Goal: Transaction & Acquisition: Obtain resource

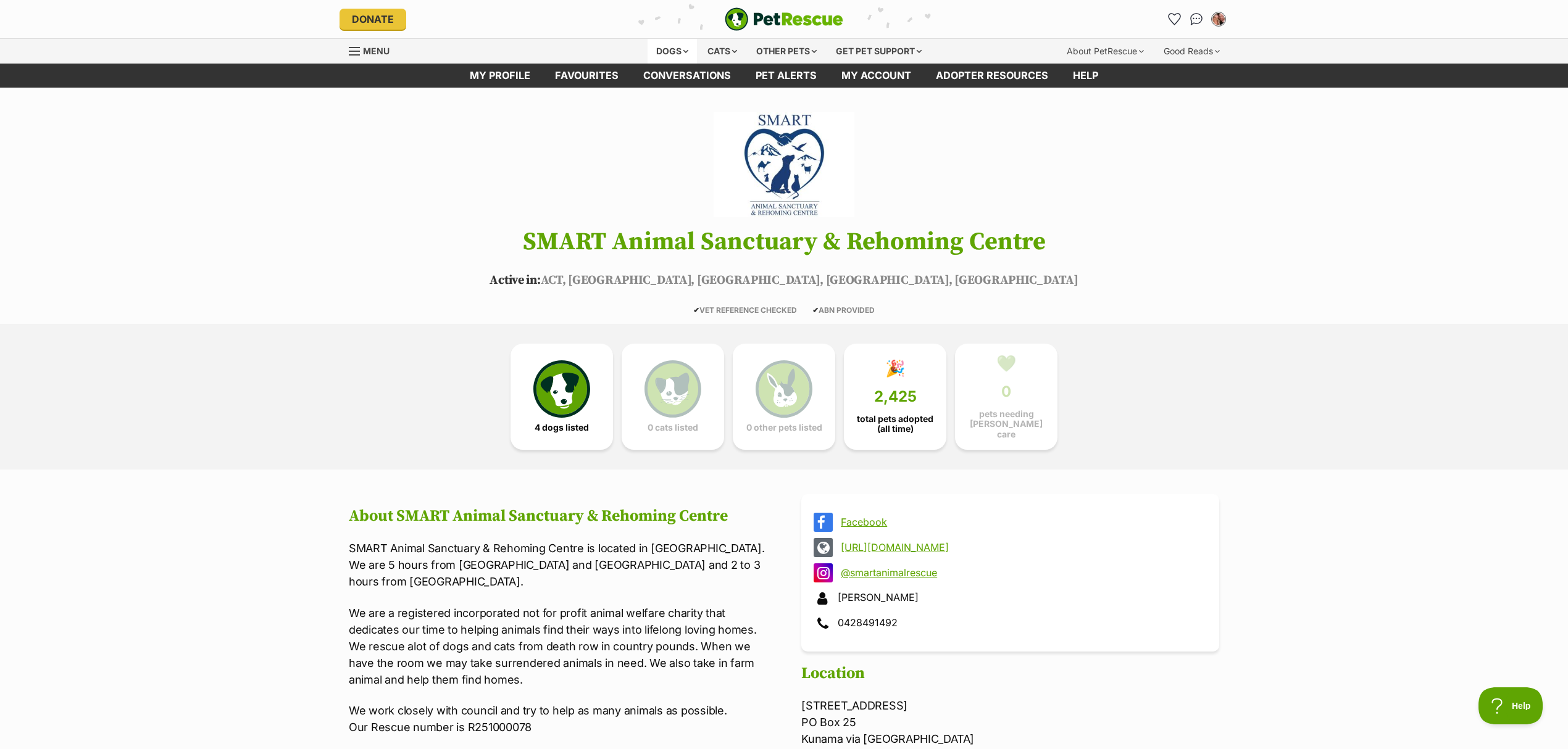
click at [673, 45] on div "Dogs" at bounding box center [672, 51] width 49 height 24
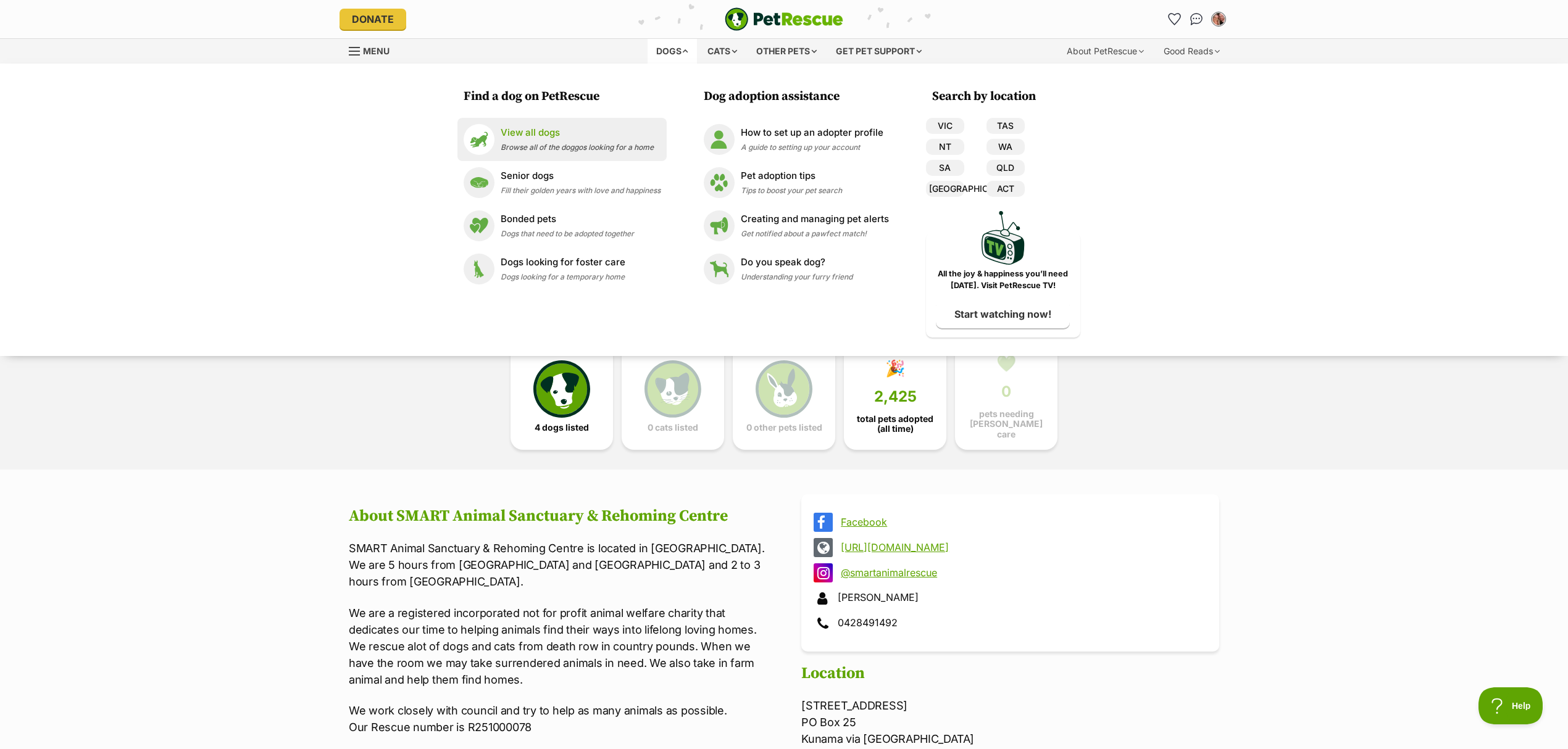
click at [571, 129] on p "View all dogs" at bounding box center [577, 133] width 153 height 14
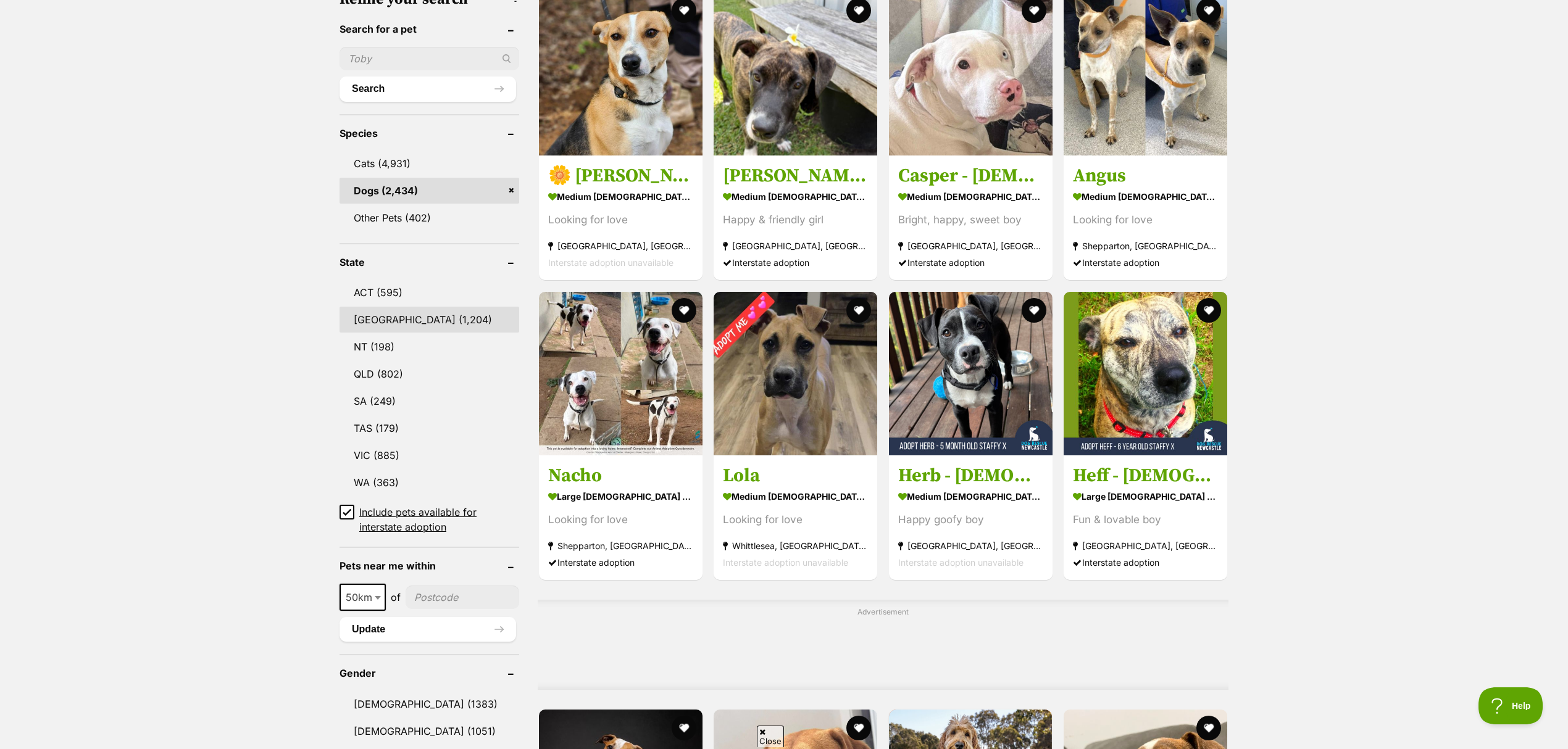
click at [398, 307] on link "NSW (1,204)" at bounding box center [429, 319] width 180 height 26
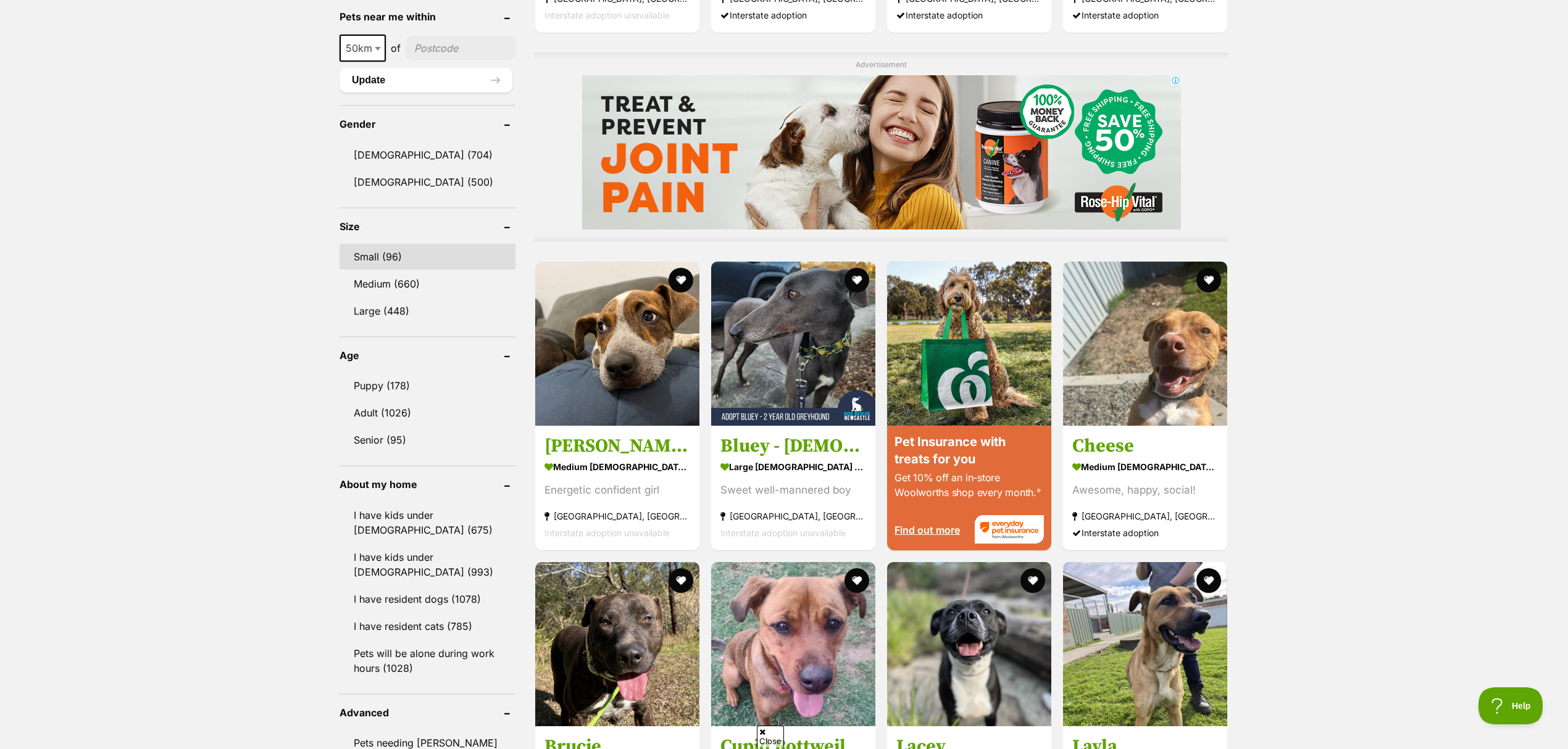
click at [410, 244] on link "Small (96)" at bounding box center [428, 256] width 176 height 26
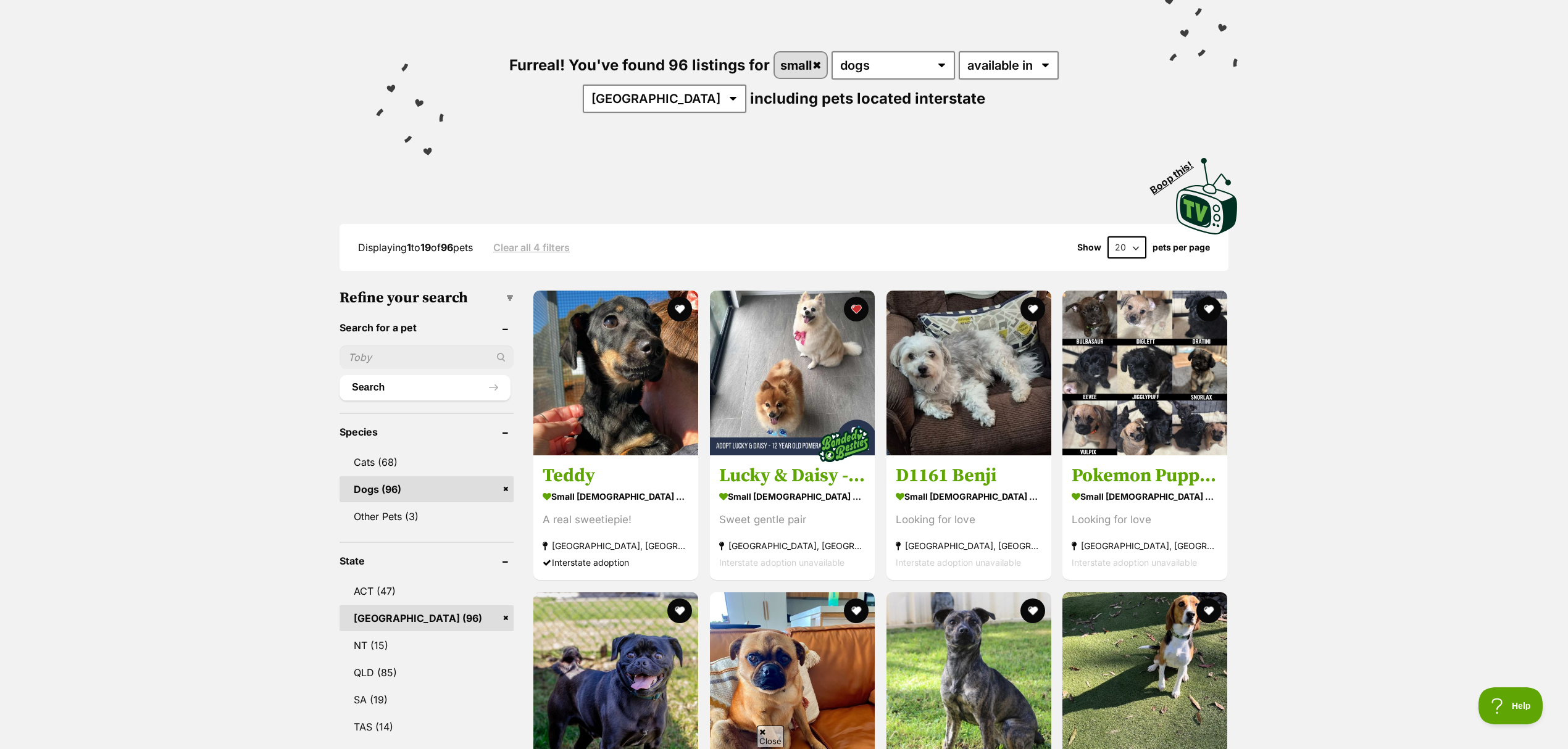
scroll to position [274, 0]
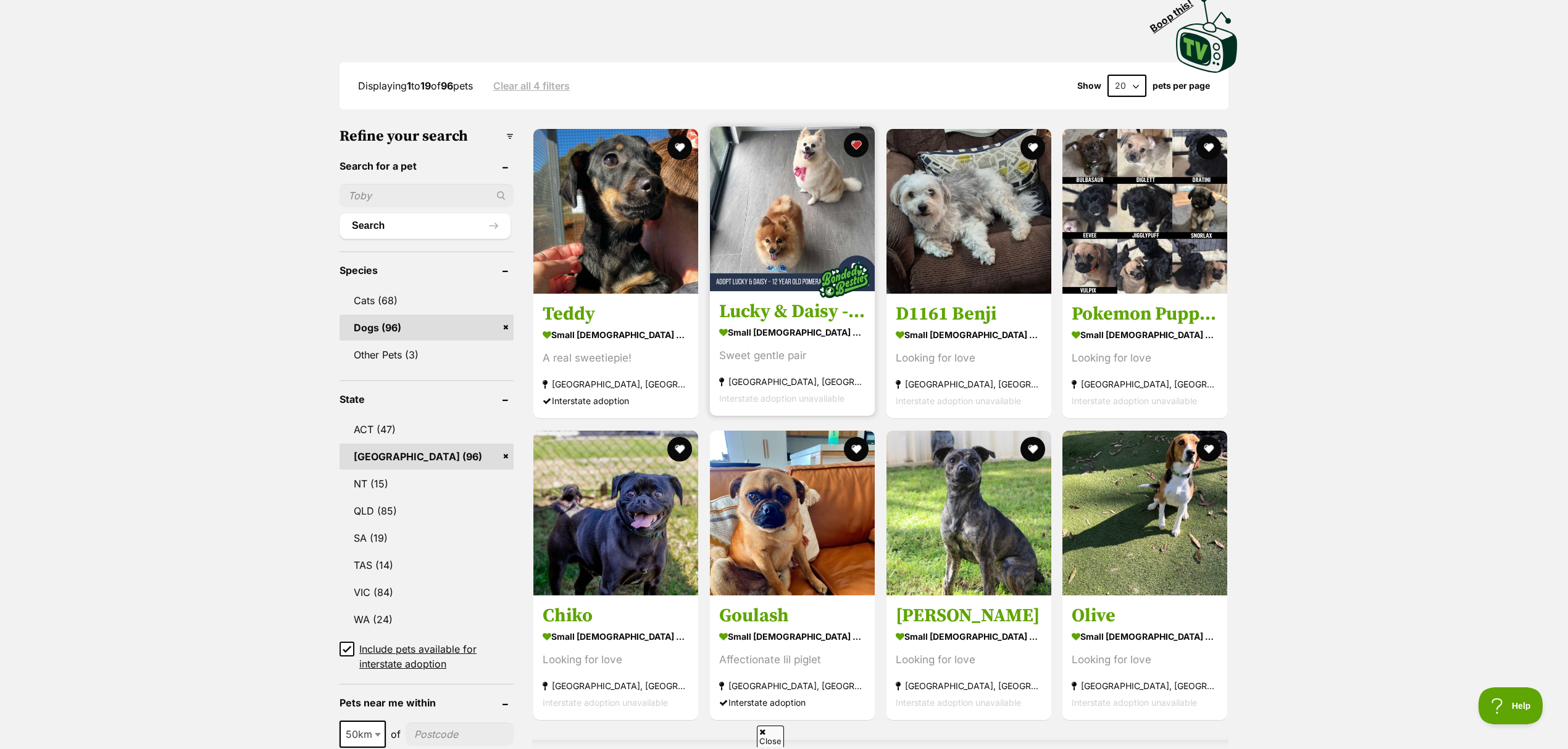
click at [832, 220] on img at bounding box center [793, 209] width 165 height 165
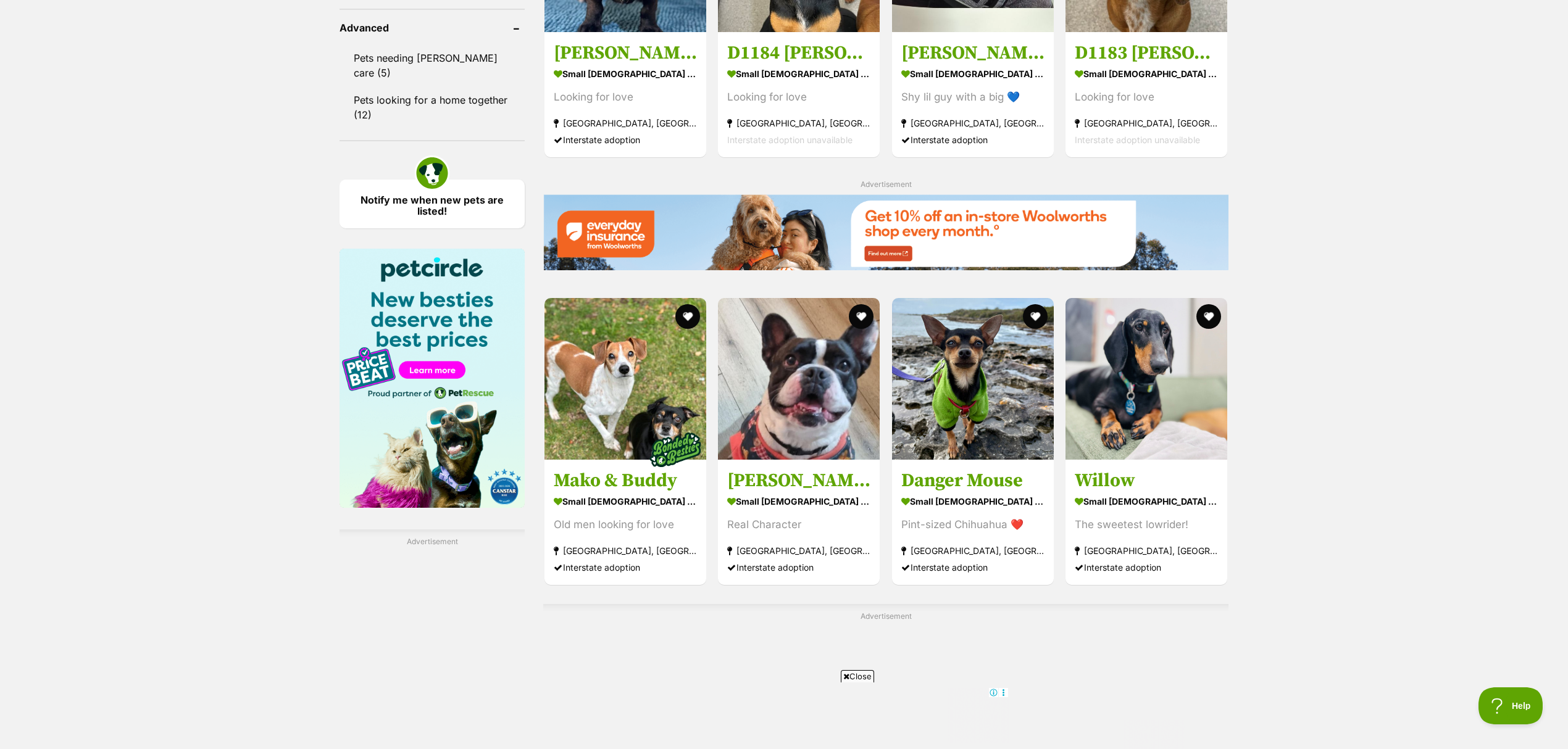
scroll to position [2194, 0]
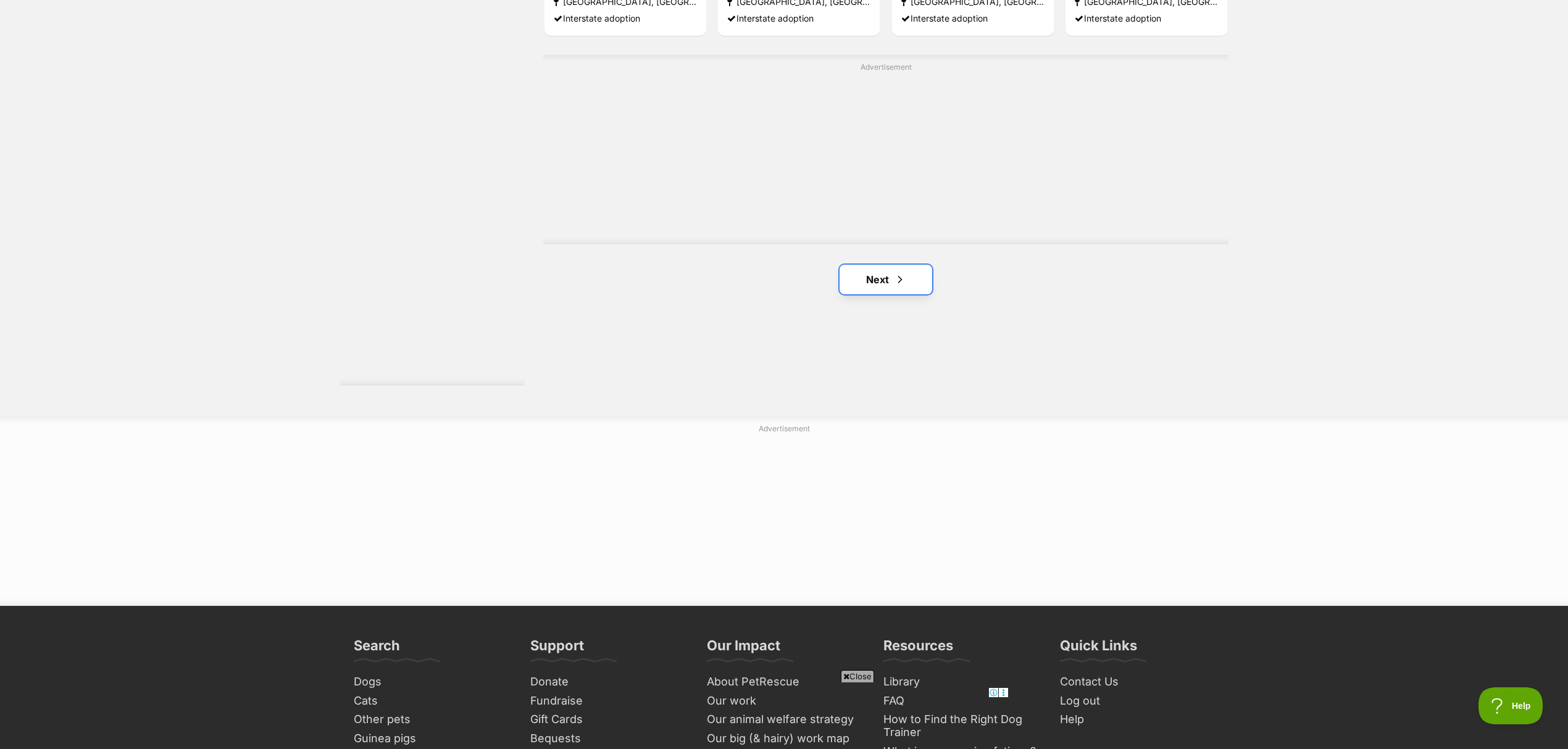
click at [906, 284] on link "Next" at bounding box center [886, 279] width 93 height 30
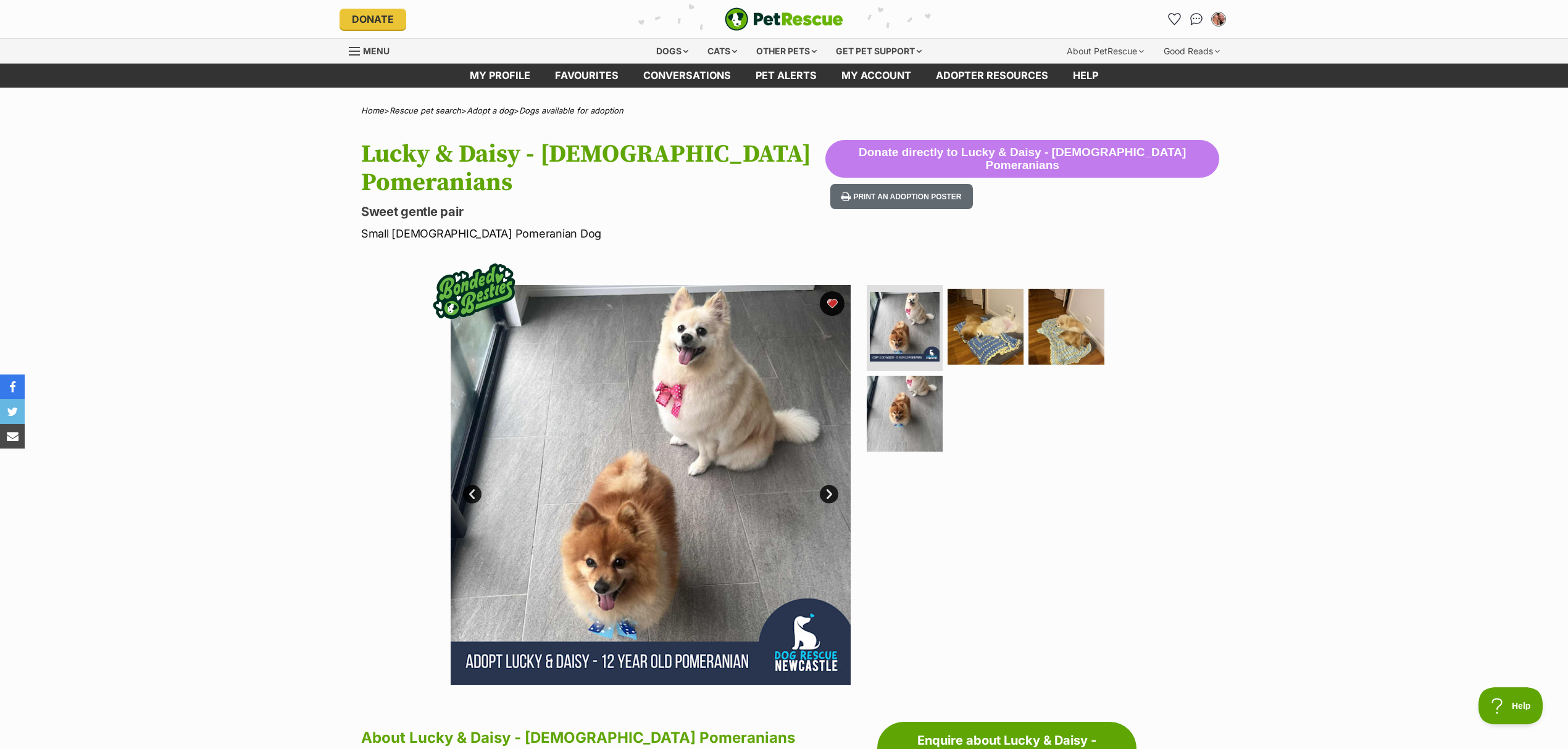
click at [827, 485] on link "Next" at bounding box center [830, 494] width 19 height 19
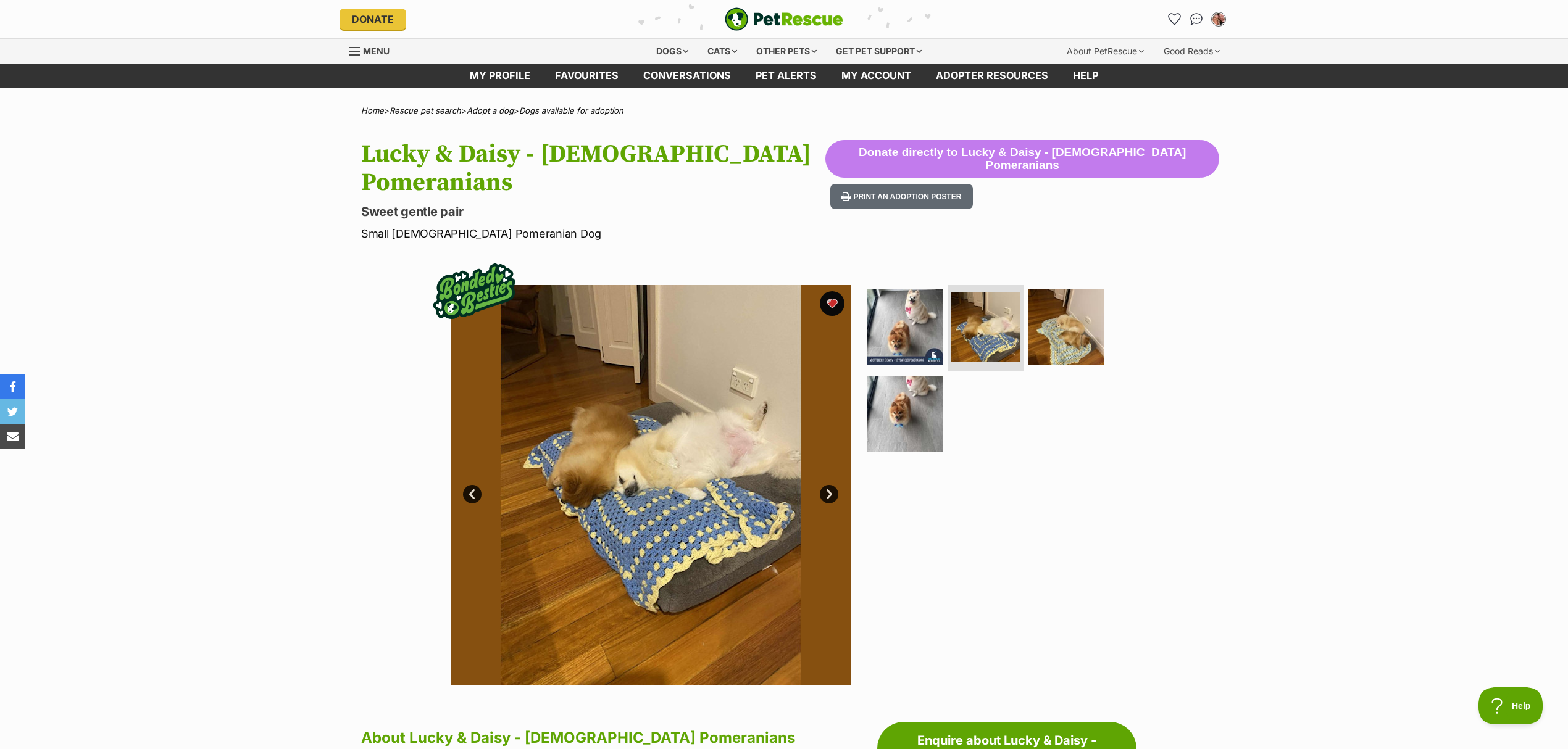
click at [823, 485] on link "Next" at bounding box center [830, 494] width 19 height 19
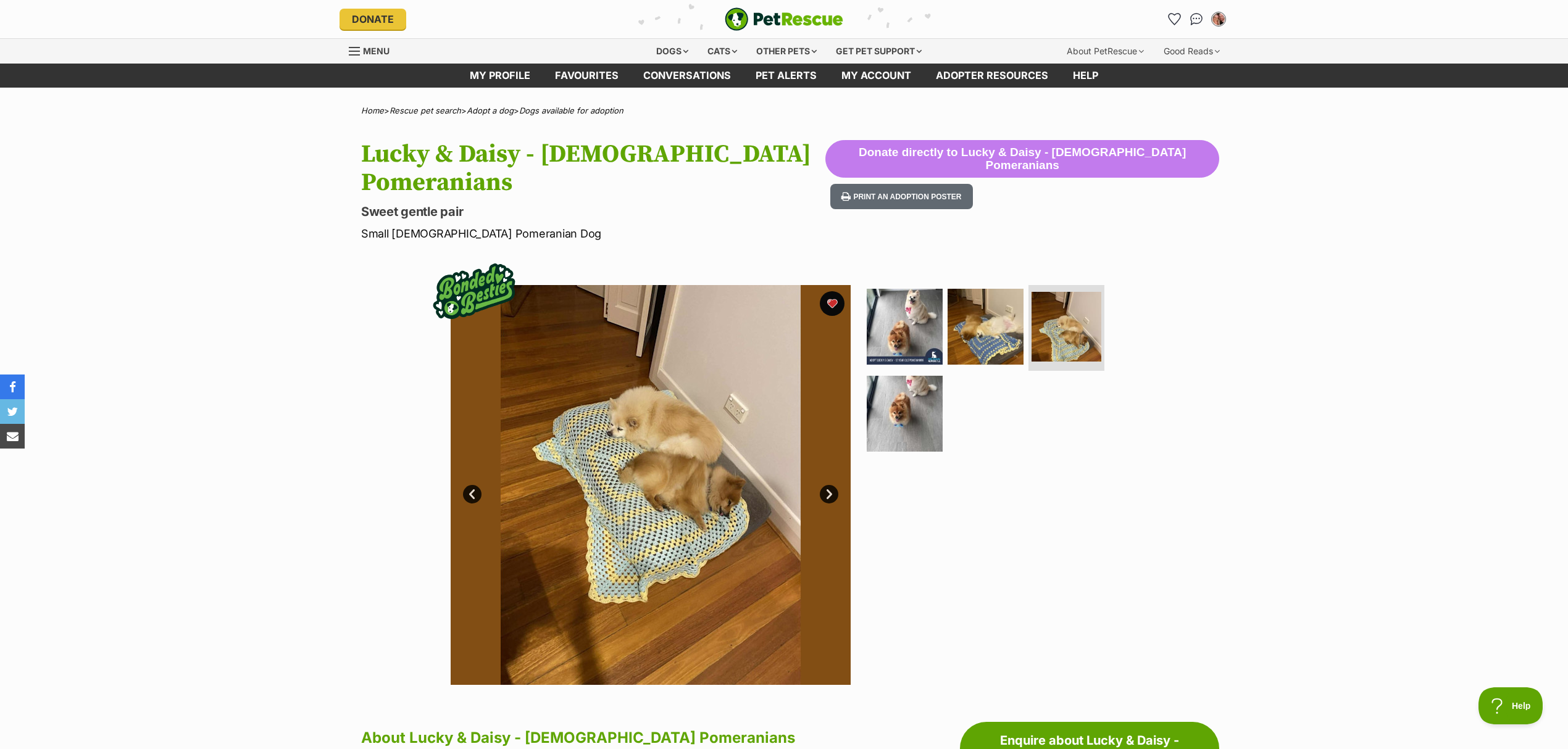
click at [823, 485] on link "Next" at bounding box center [830, 494] width 19 height 19
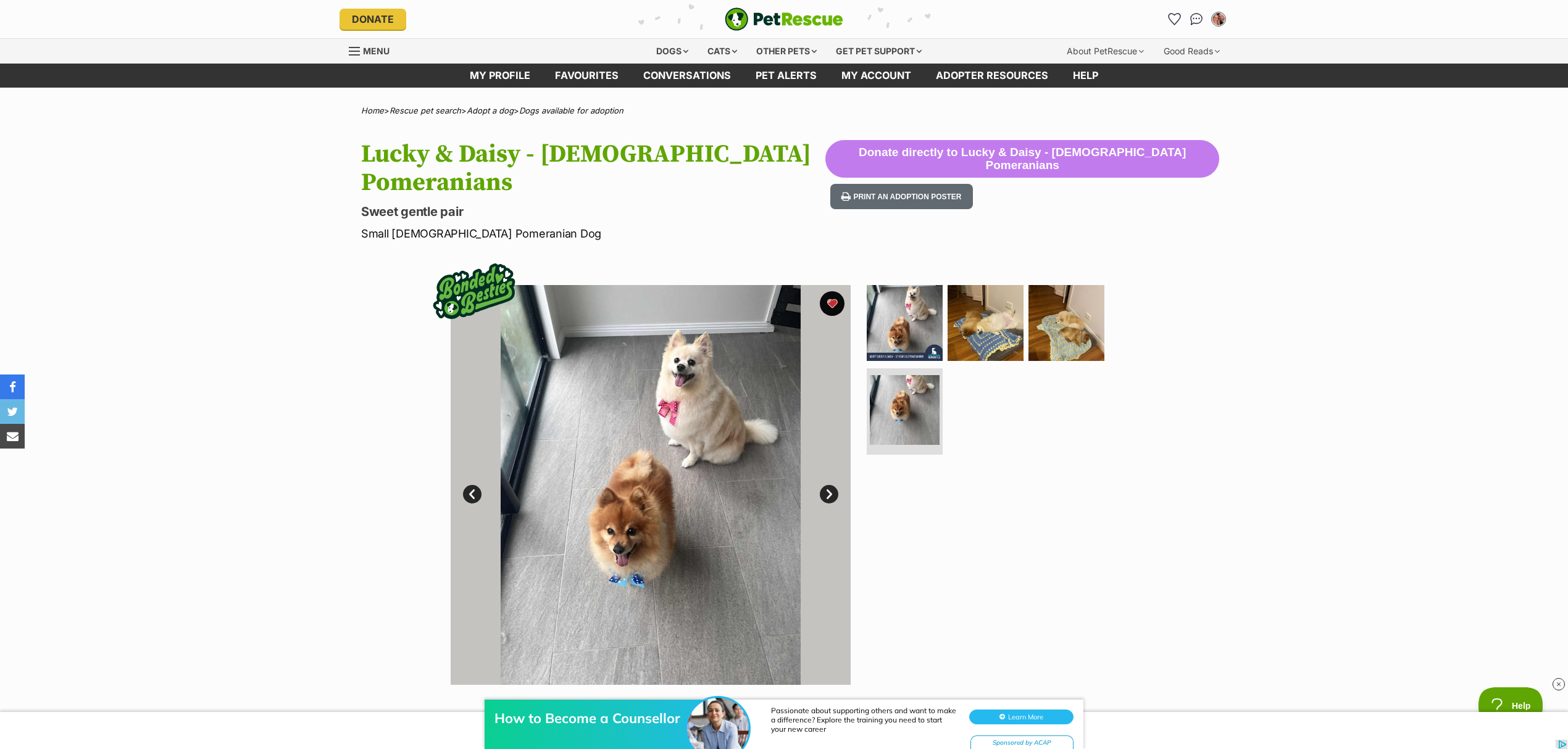
click at [832, 485] on link "Next" at bounding box center [830, 494] width 19 height 19
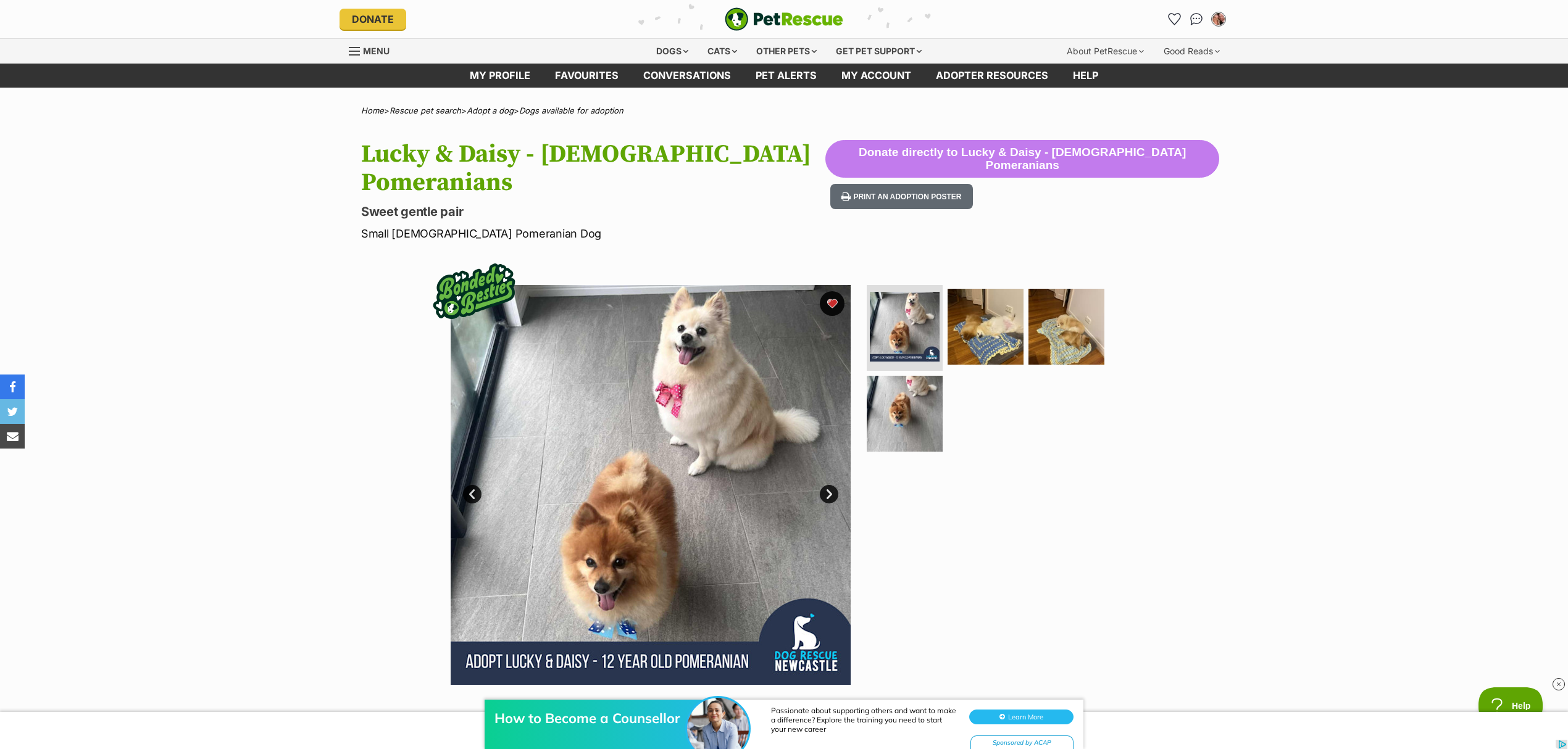
click at [832, 485] on link "Next" at bounding box center [830, 494] width 19 height 19
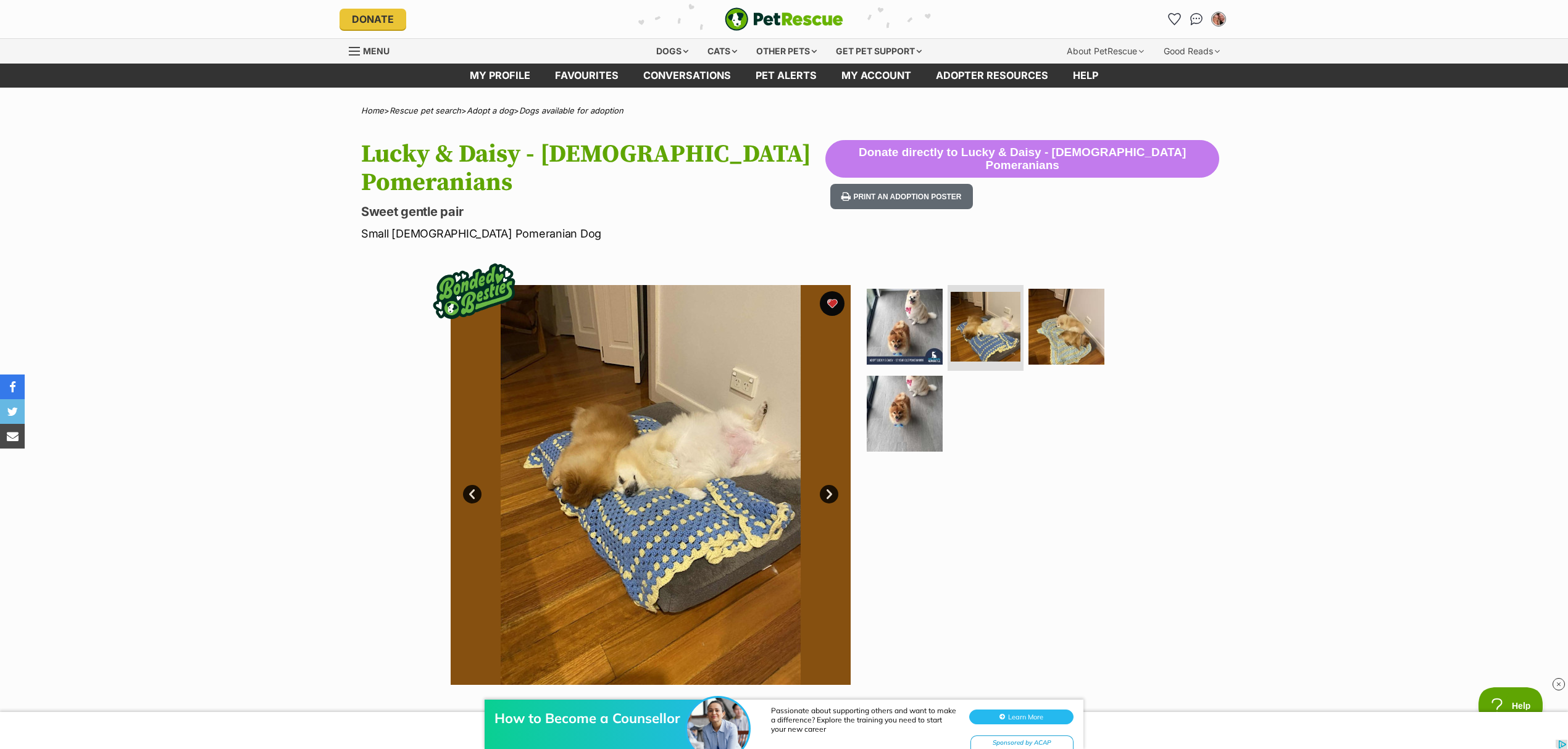
click at [832, 485] on link "Next" at bounding box center [830, 494] width 19 height 19
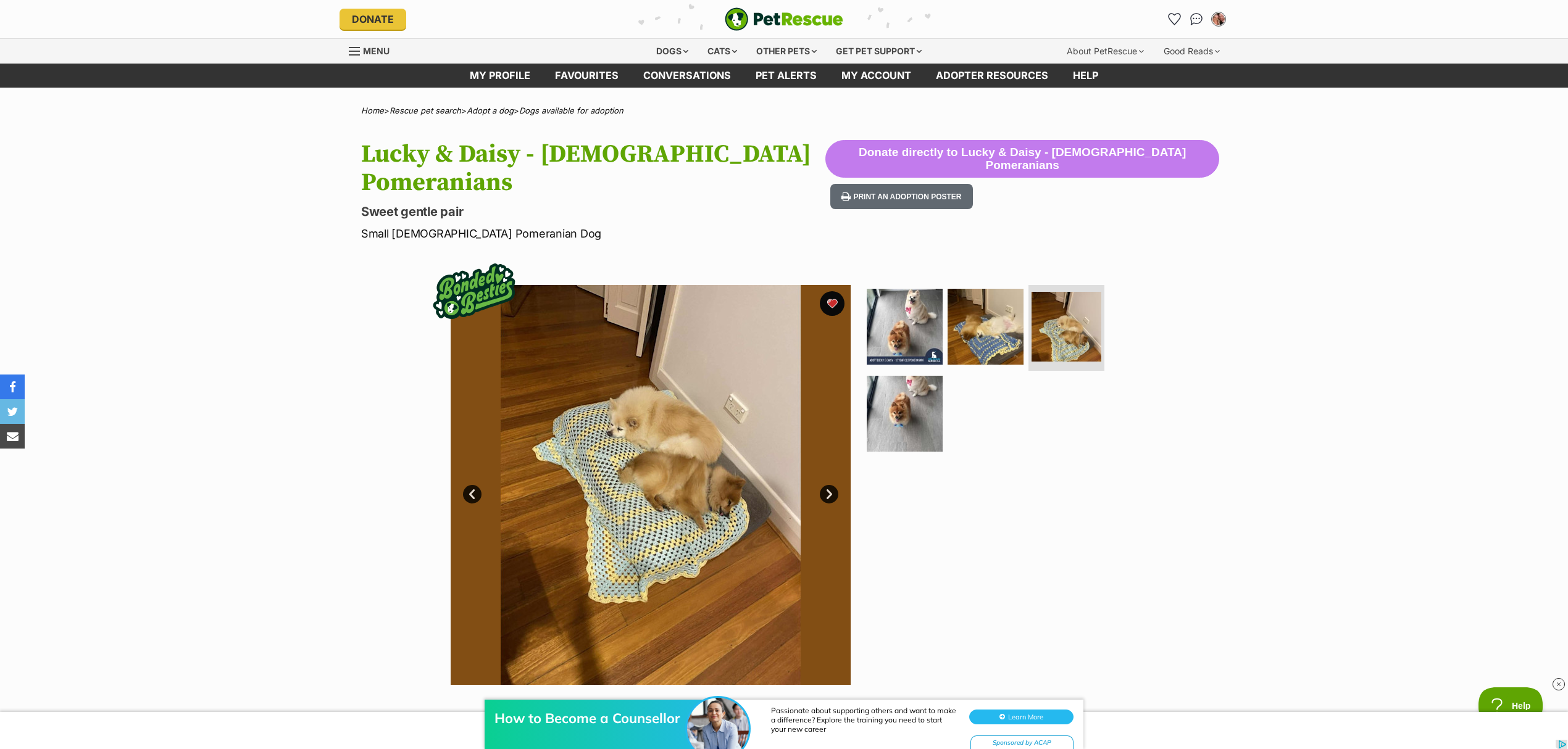
click at [832, 485] on link "Next" at bounding box center [830, 494] width 19 height 19
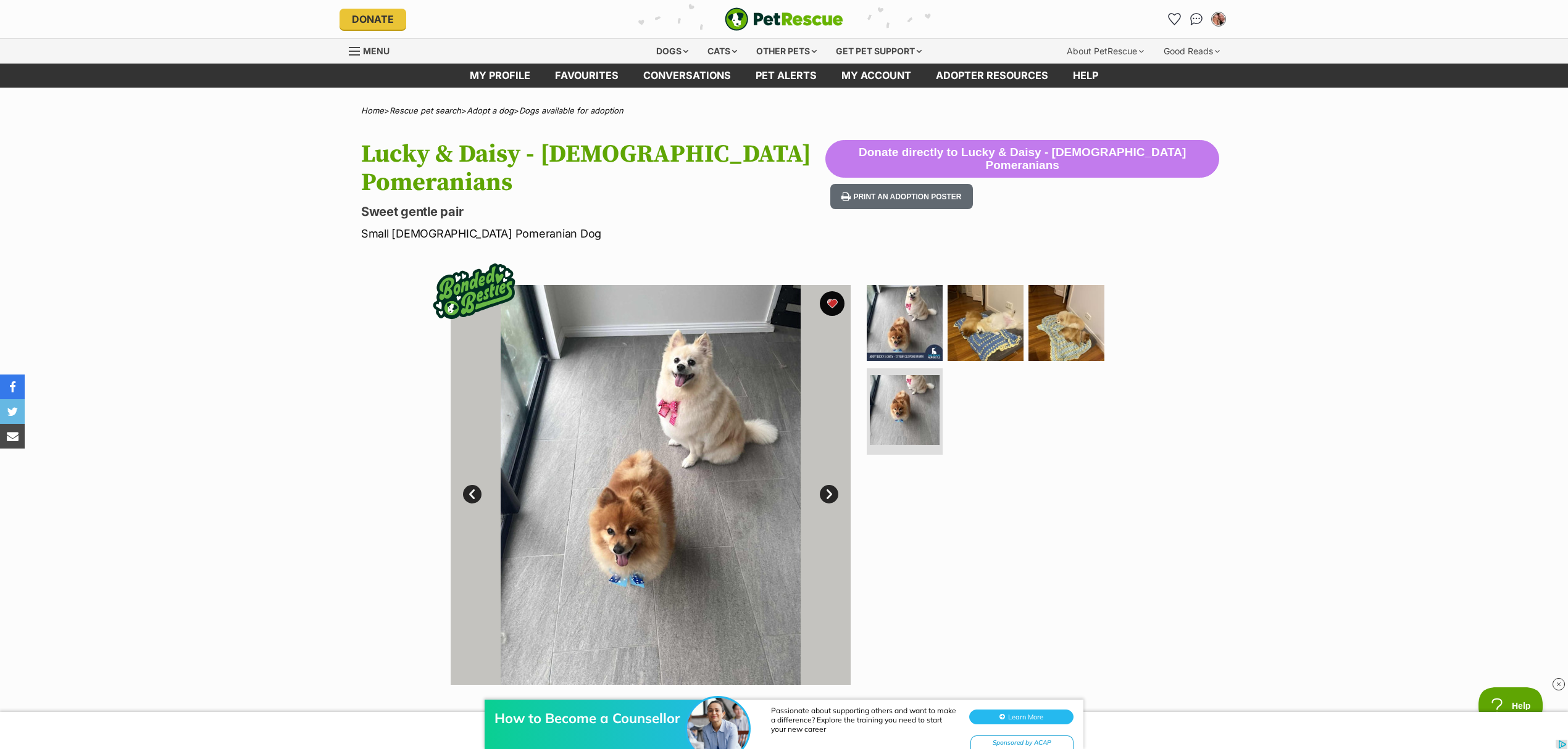
click at [832, 485] on link "Next" at bounding box center [830, 494] width 19 height 19
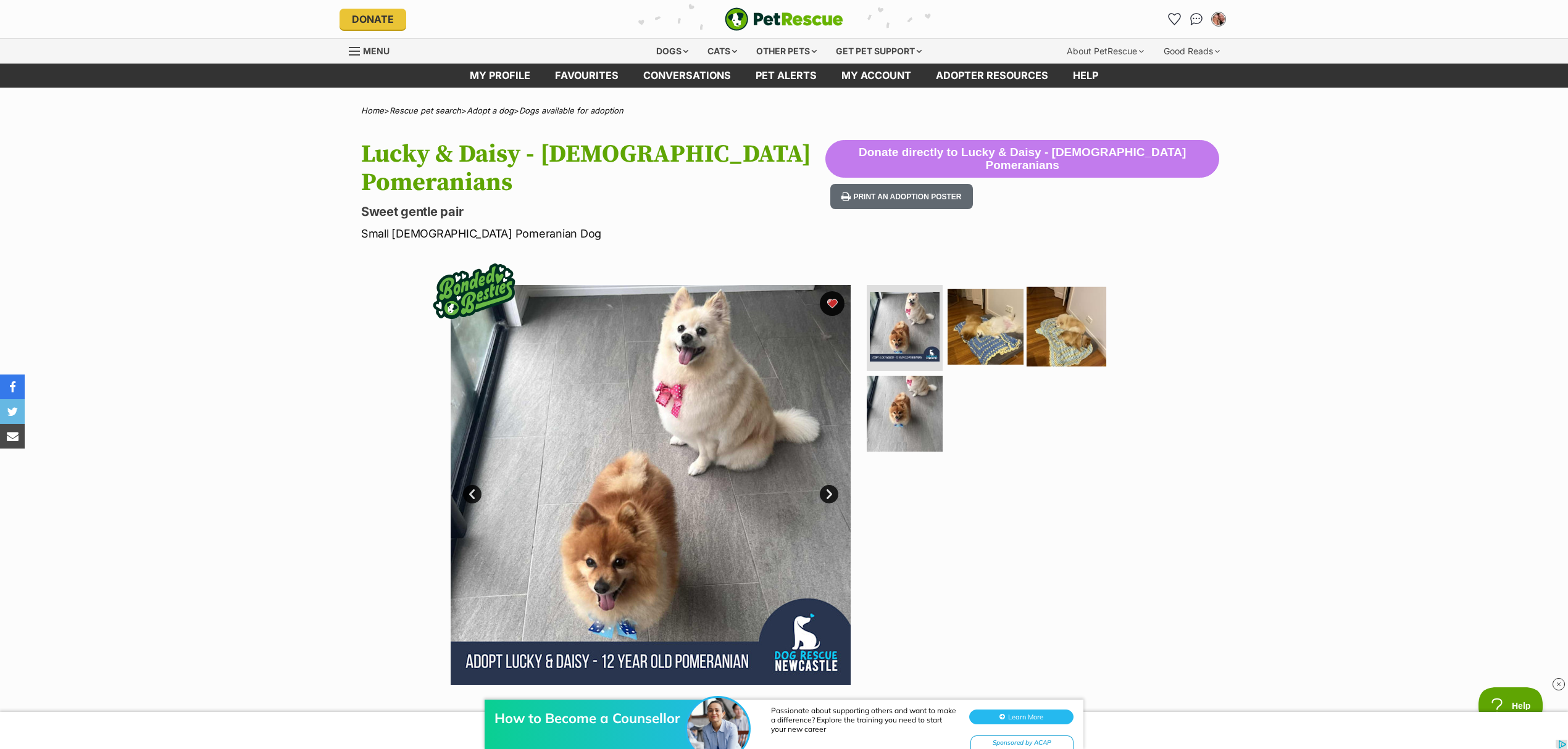
click at [1079, 305] on img at bounding box center [1066, 325] width 79 height 79
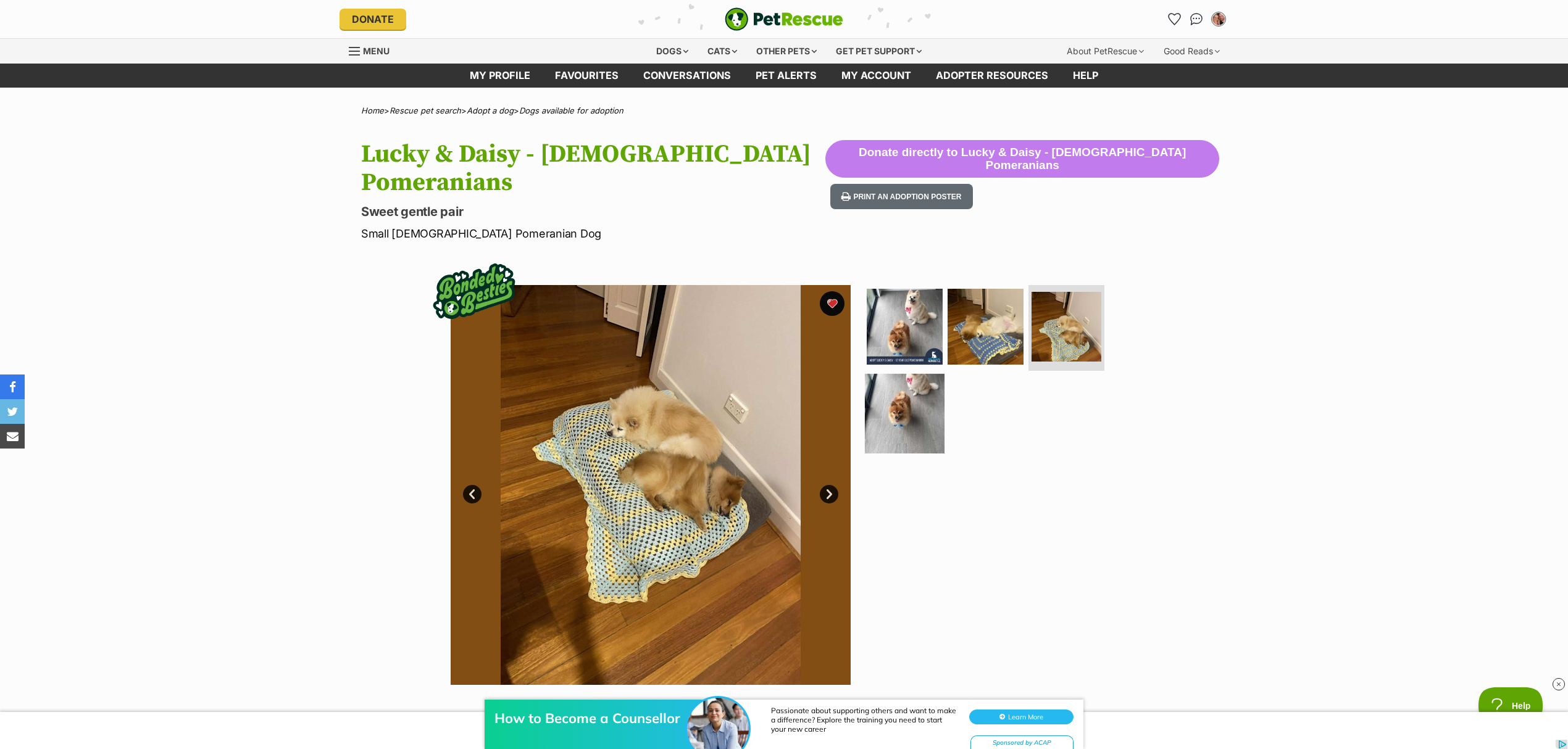
click at [915, 403] on img at bounding box center [904, 413] width 79 height 79
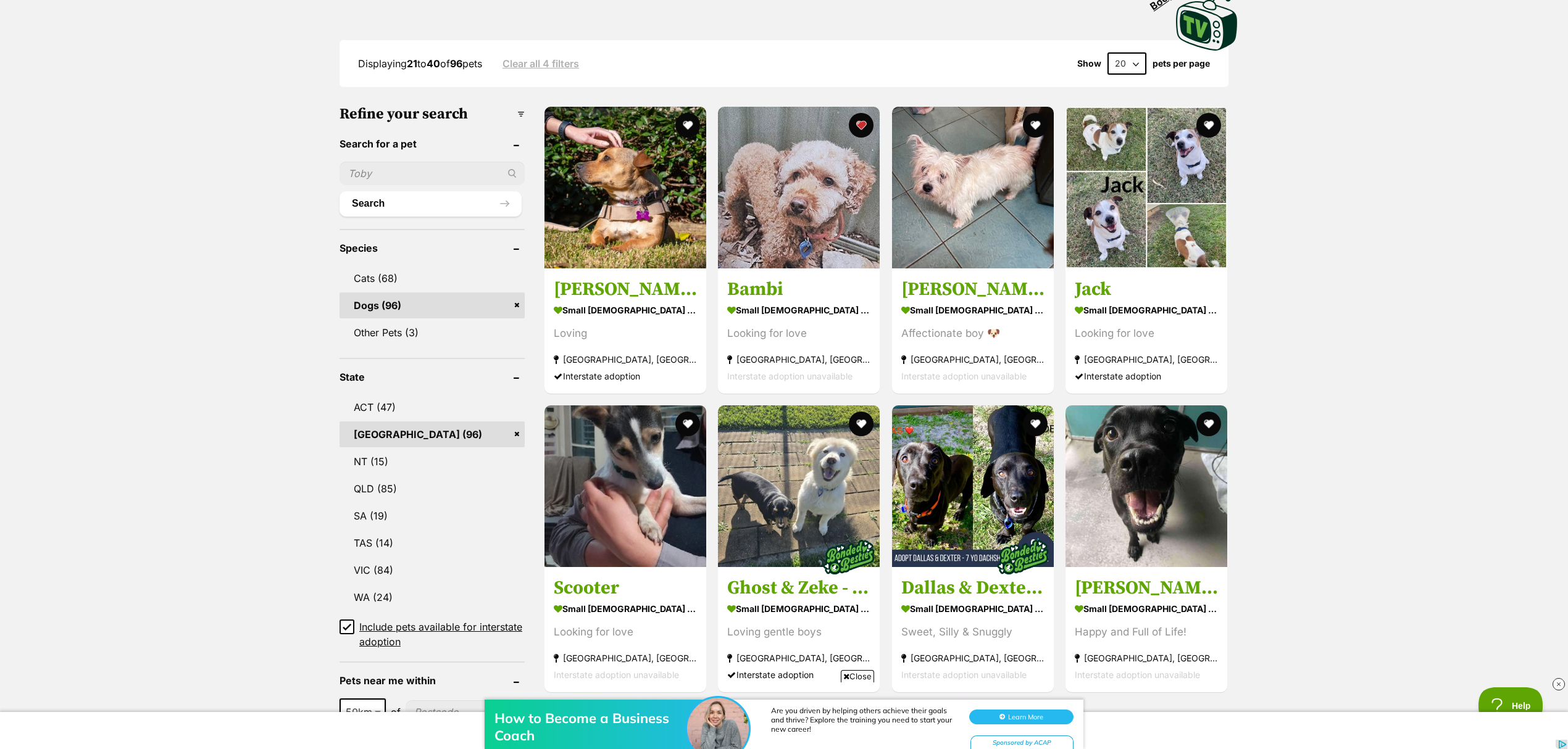
scroll to position [685, 0]
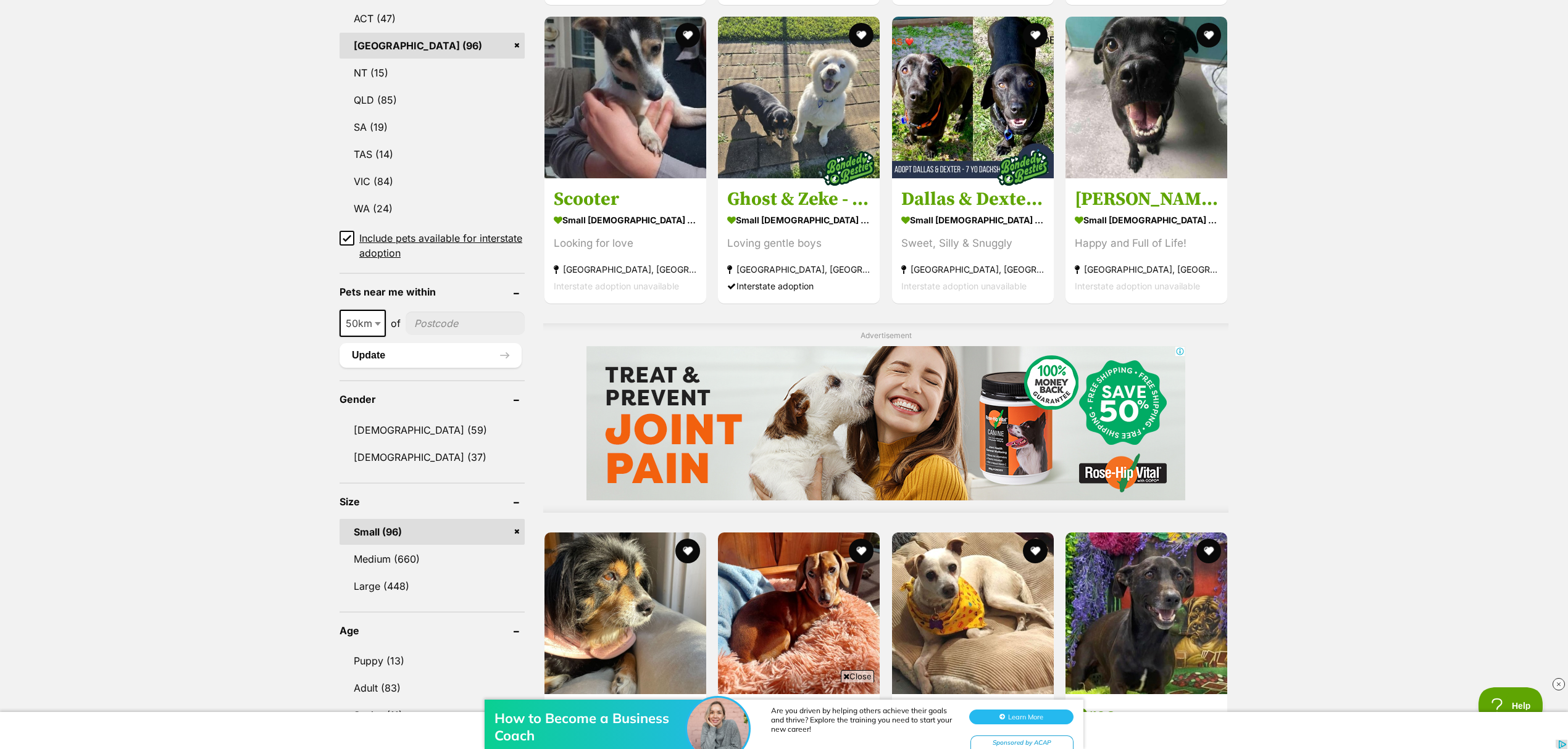
click at [346, 234] on icon at bounding box center [347, 238] width 9 height 9
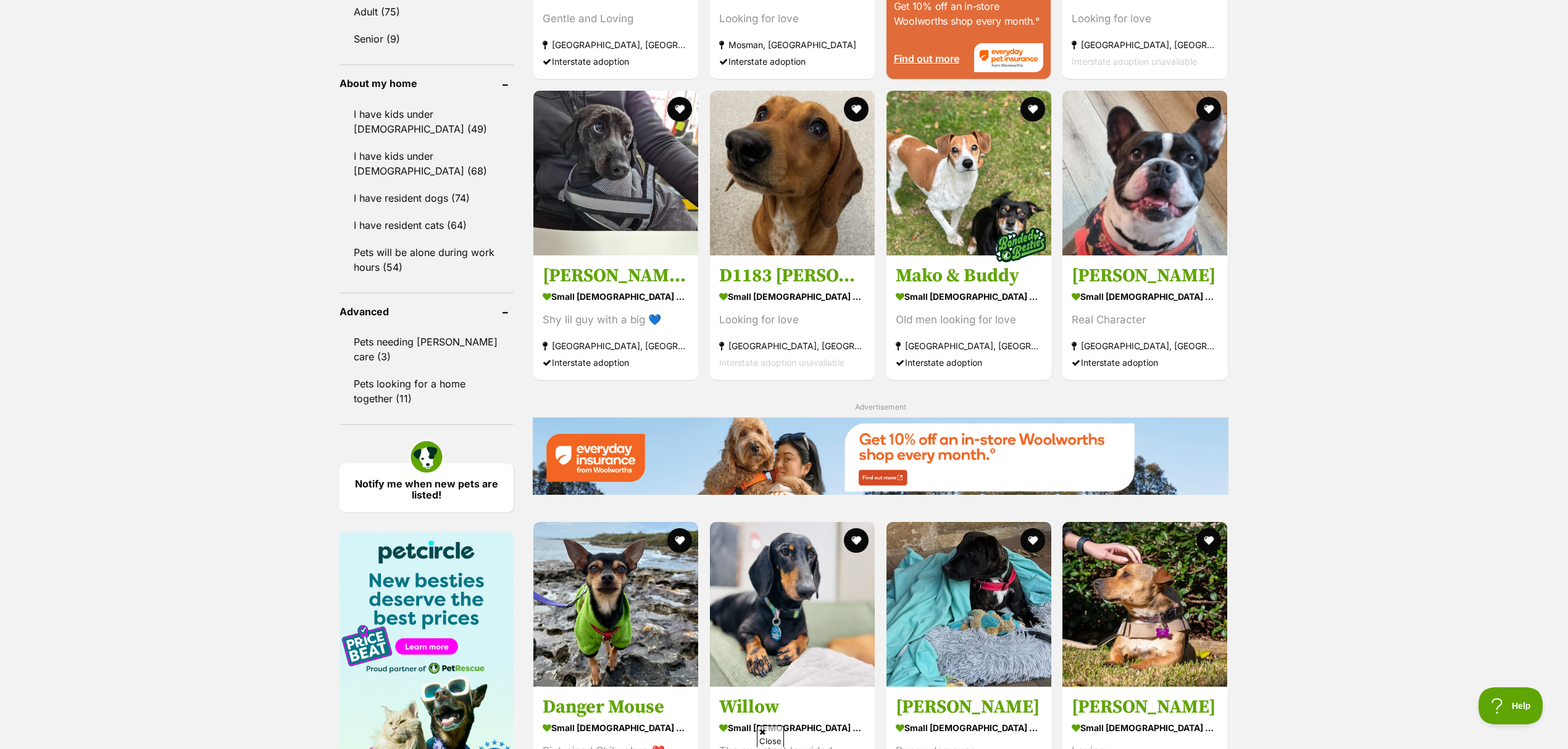
scroll to position [1645, 0]
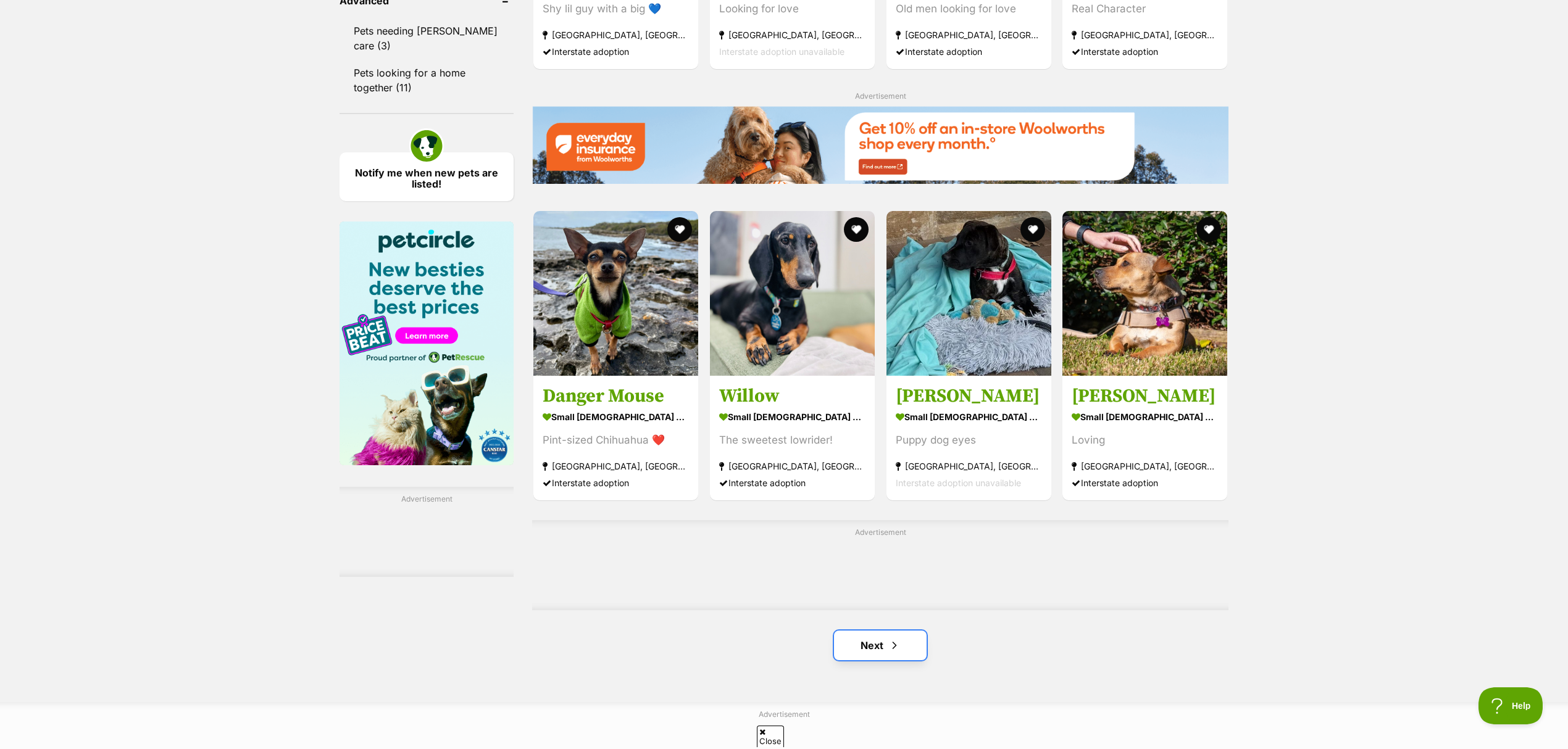
click at [887, 631] on link "Next" at bounding box center [881, 645] width 93 height 30
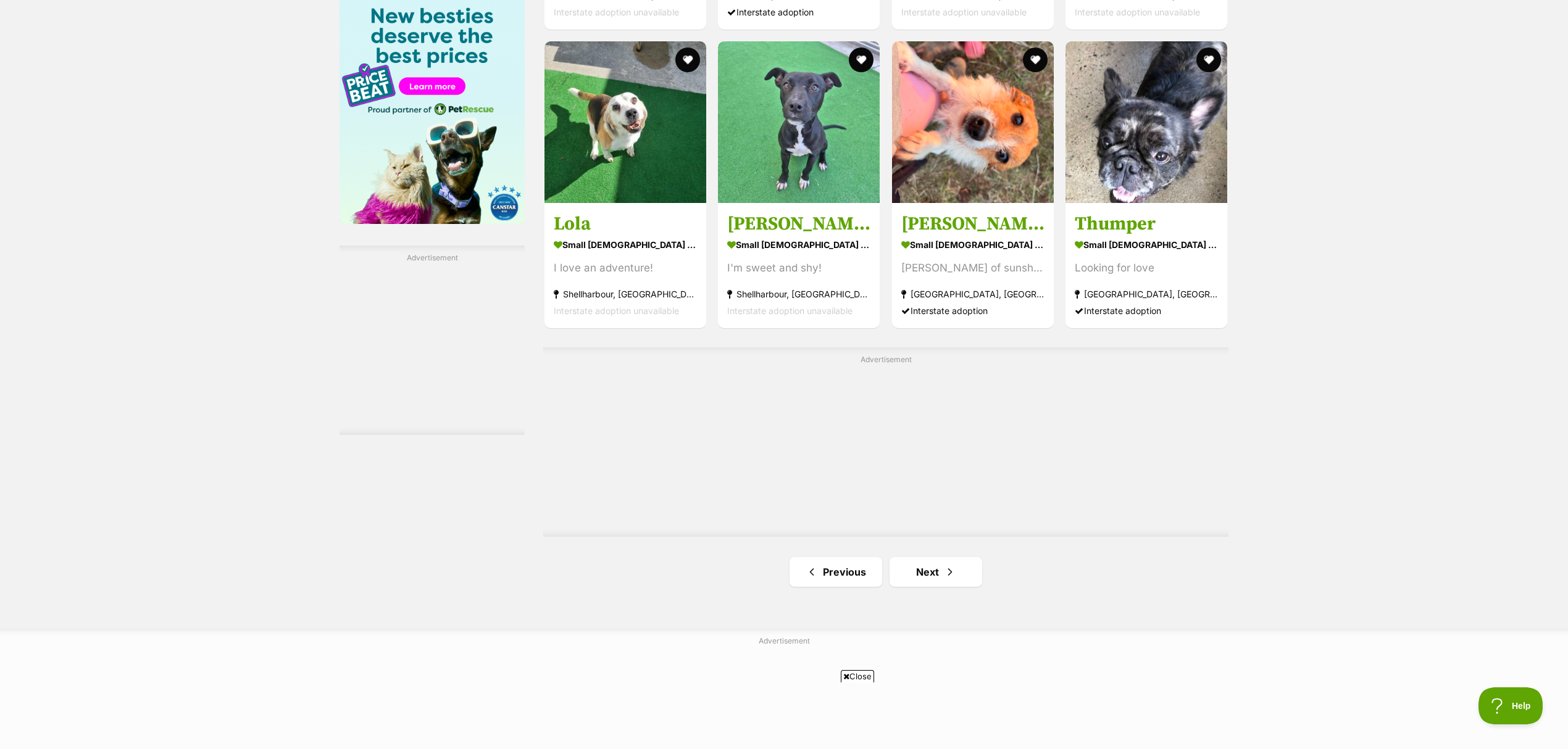
scroll to position [1903, 0]
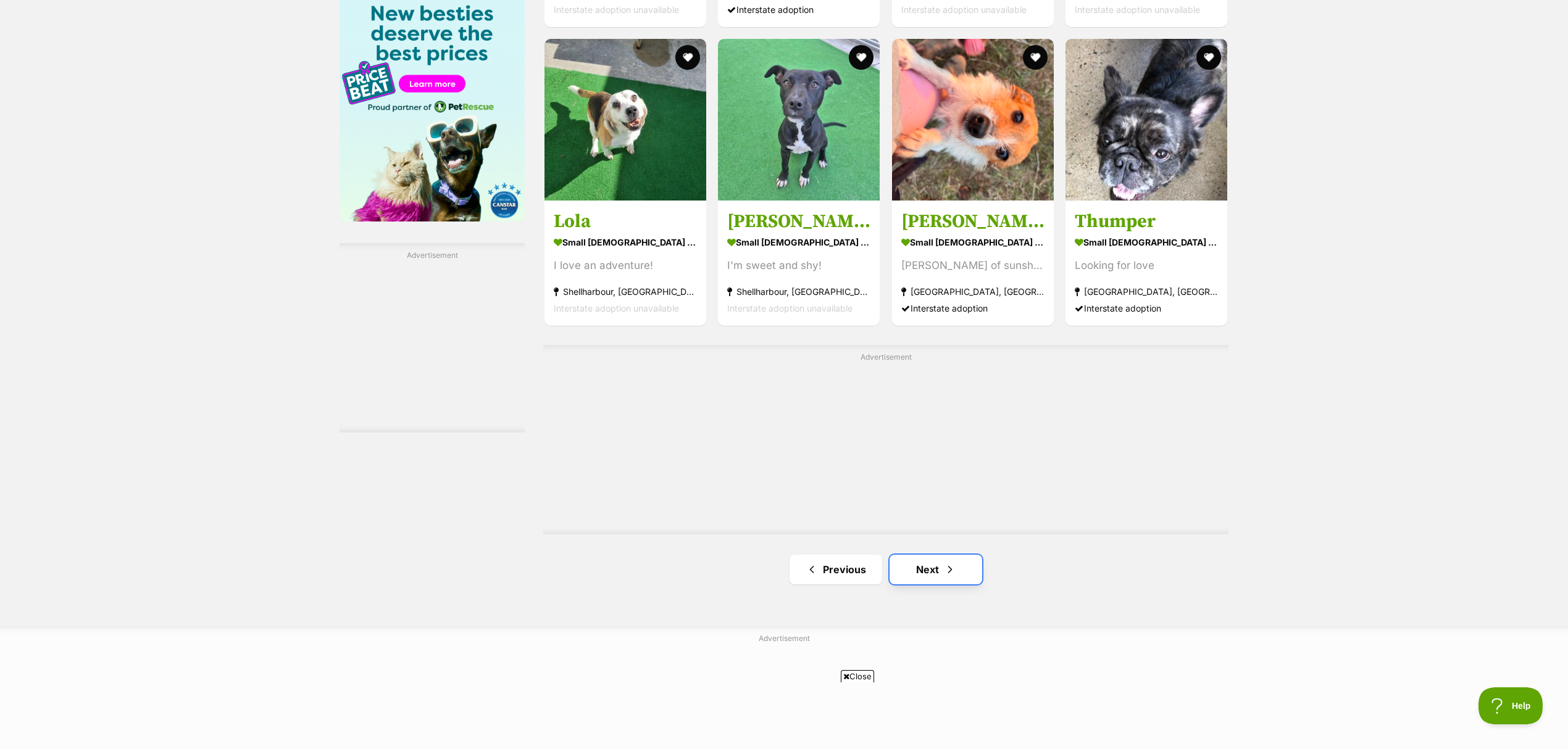
click at [929, 554] on link "Next" at bounding box center [935, 569] width 93 height 30
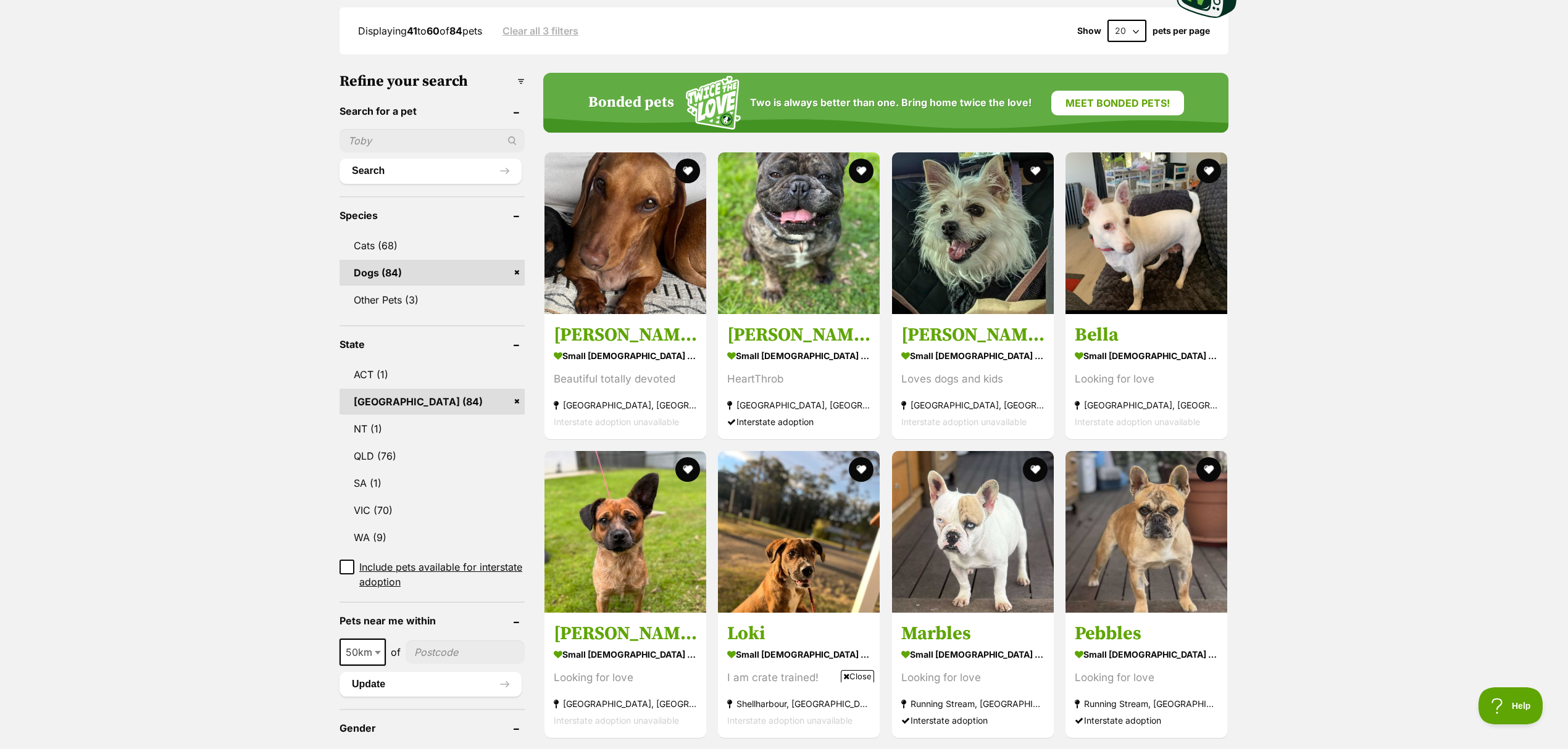
scroll to position [274, 0]
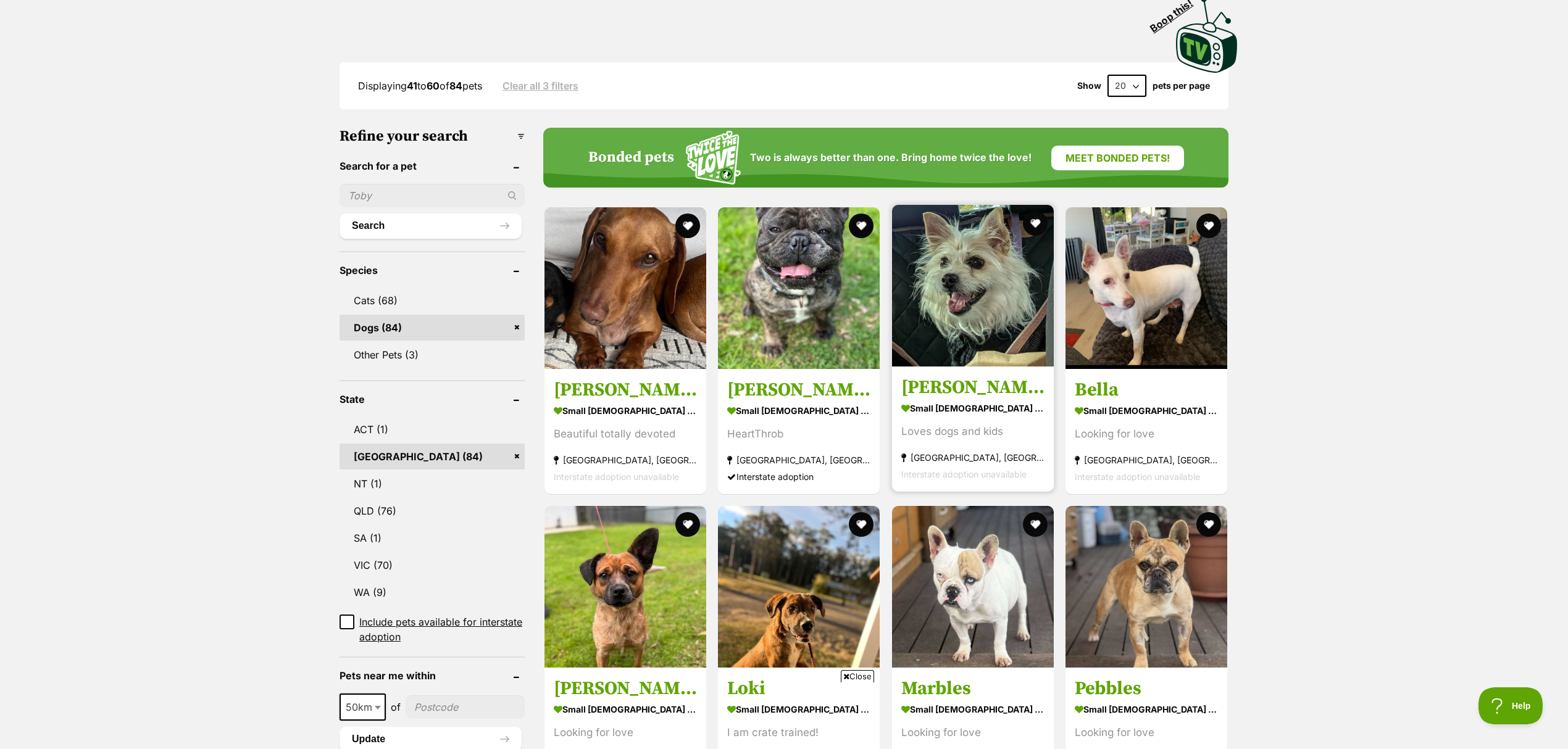
click at [1008, 280] on img at bounding box center [973, 285] width 162 height 162
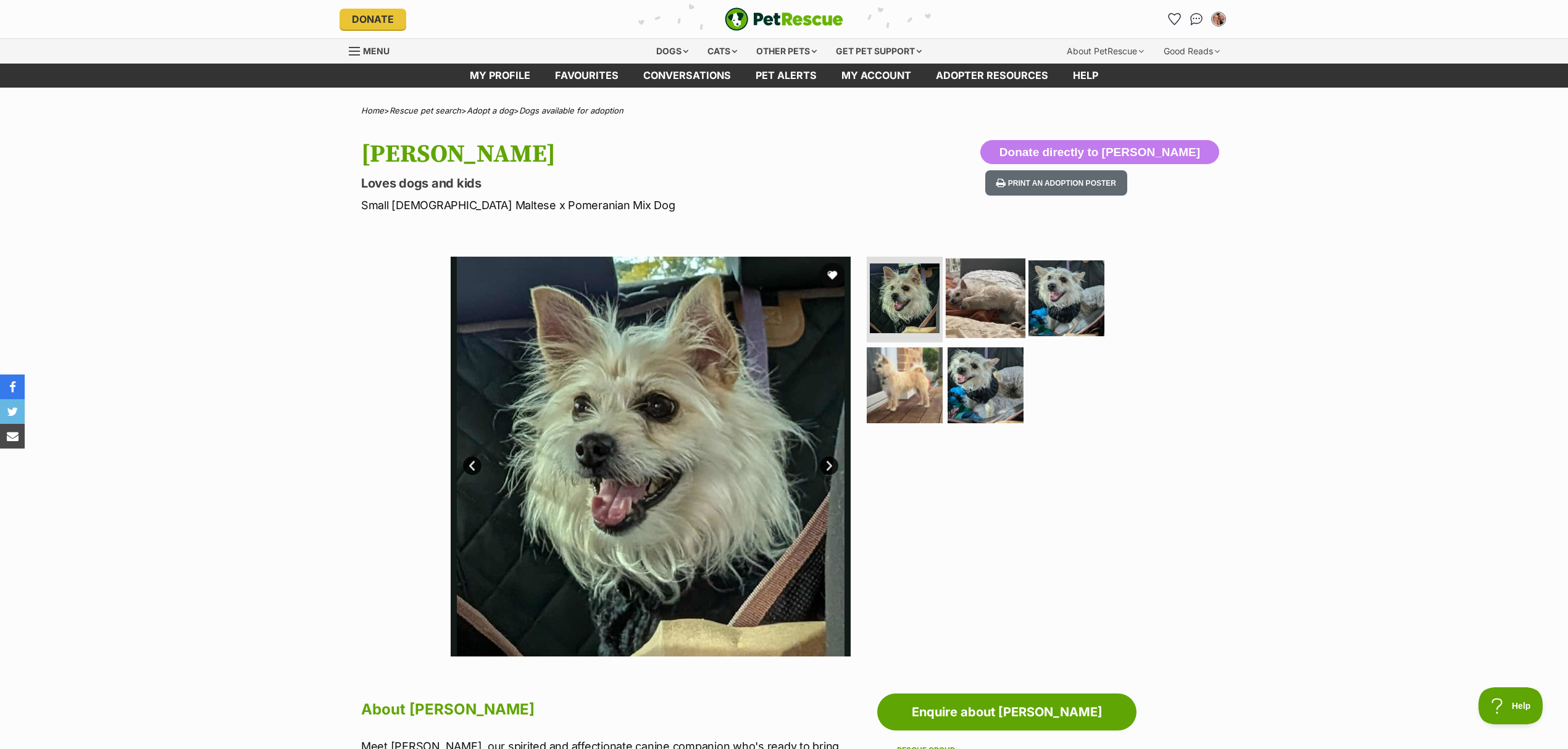
click at [1002, 310] on img at bounding box center [985, 297] width 79 height 79
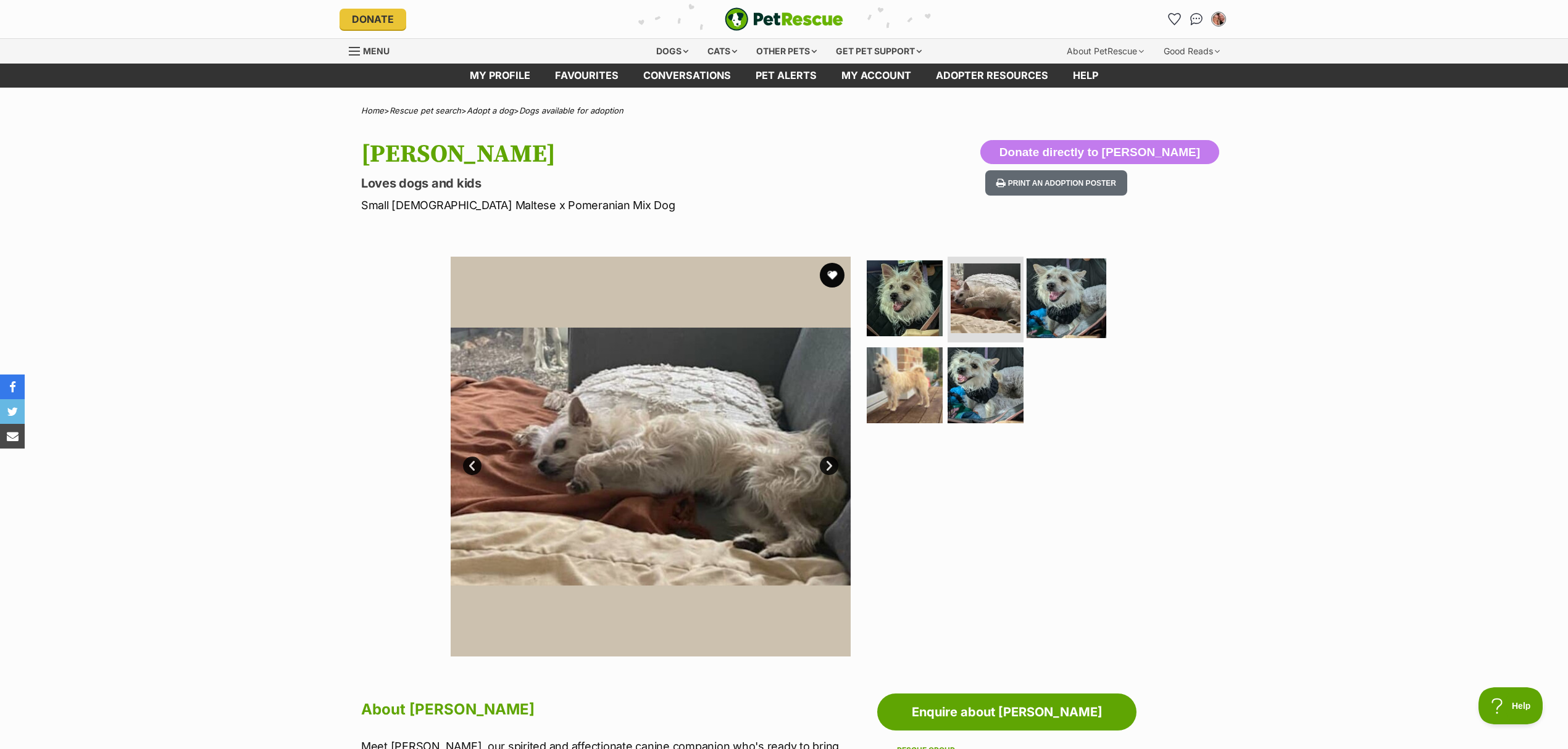
click at [1047, 302] on img at bounding box center [1066, 297] width 79 height 79
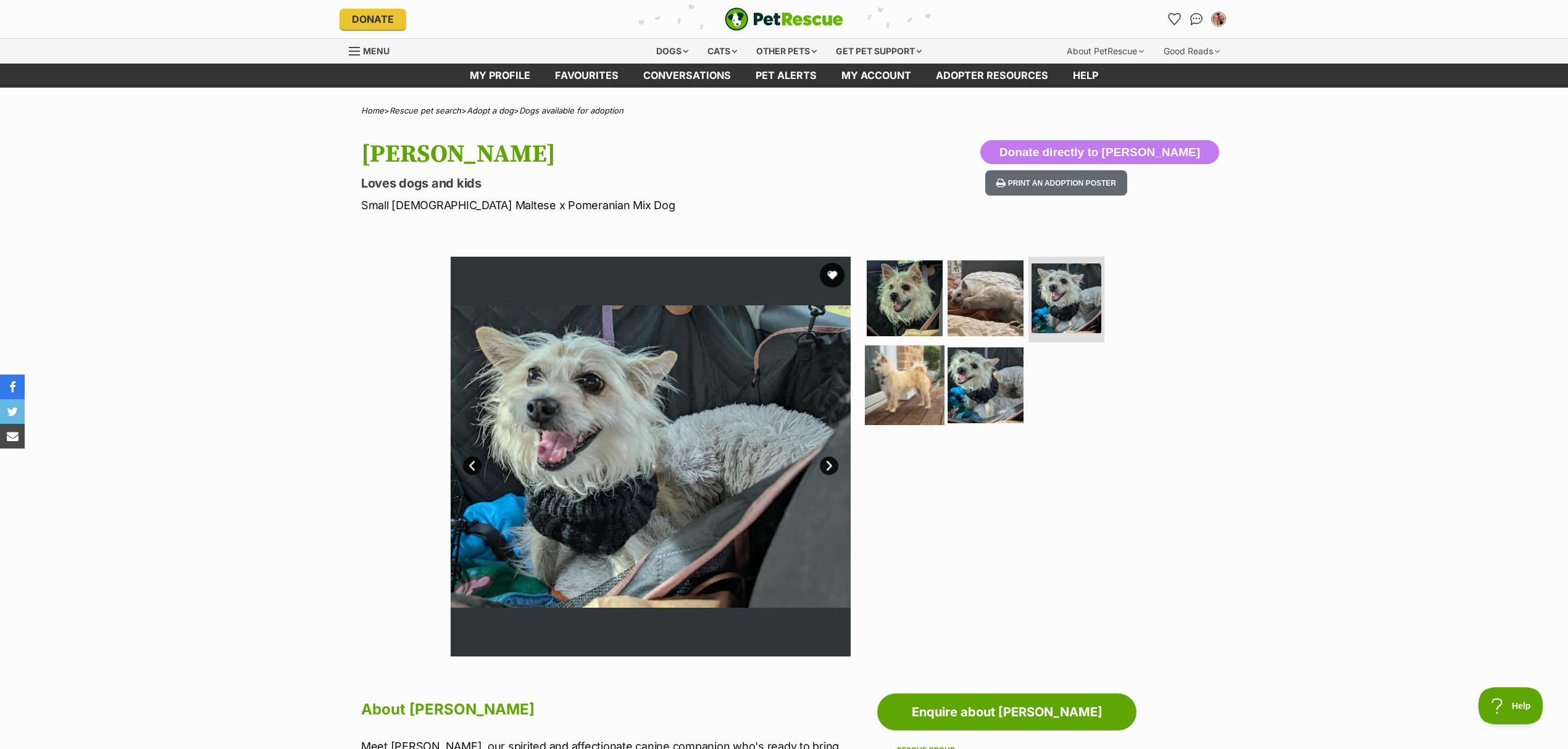
drag, startPoint x: 907, startPoint y: 376, endPoint x: 990, endPoint y: 376, distance: 83.0
click at [907, 377] on img at bounding box center [904, 385] width 76 height 76
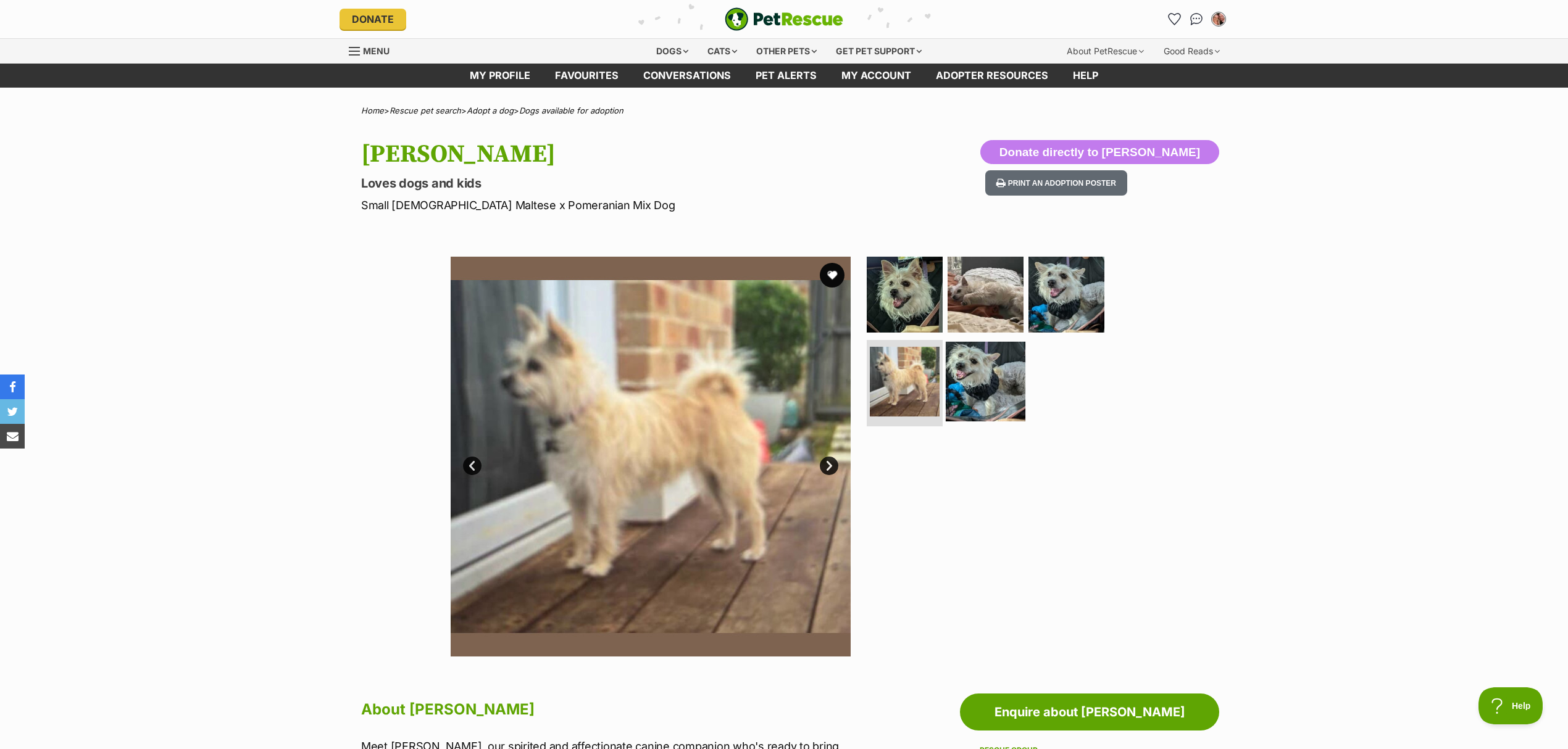
click at [990, 392] on img at bounding box center [985, 381] width 79 height 79
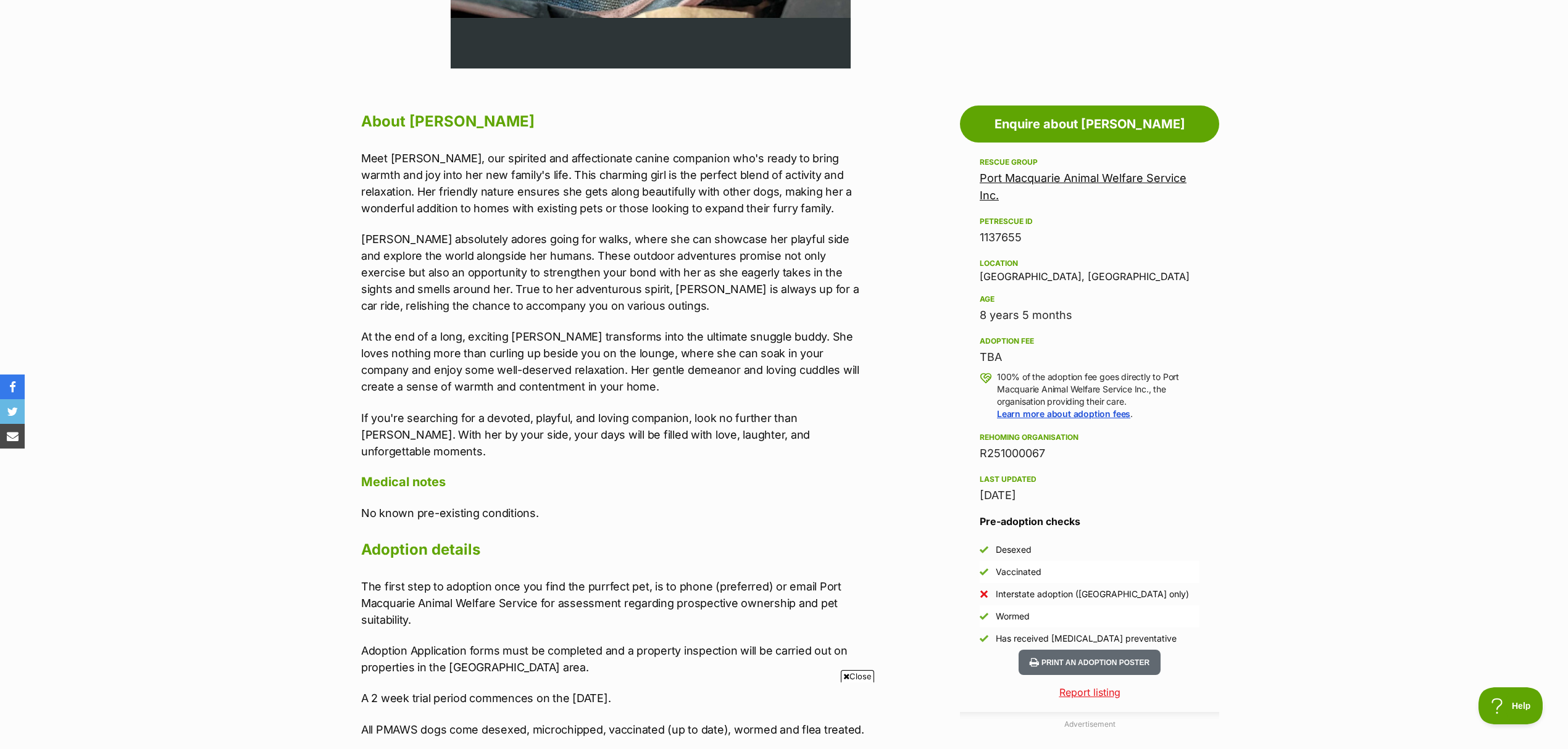
scroll to position [548, 0]
